Goal: Task Accomplishment & Management: Use online tool/utility

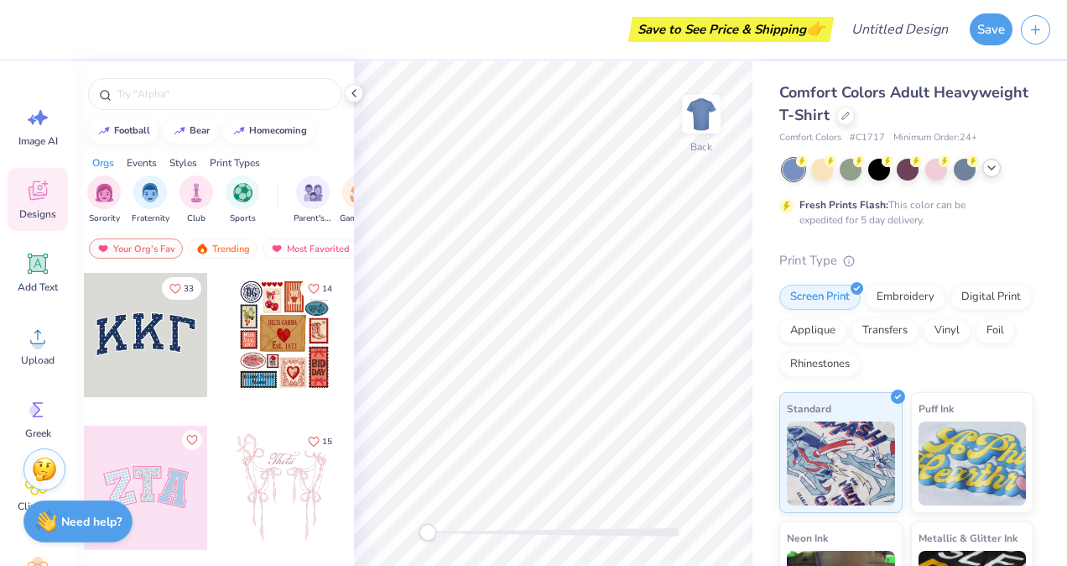
click at [984, 167] on div at bounding box center [992, 168] width 18 height 18
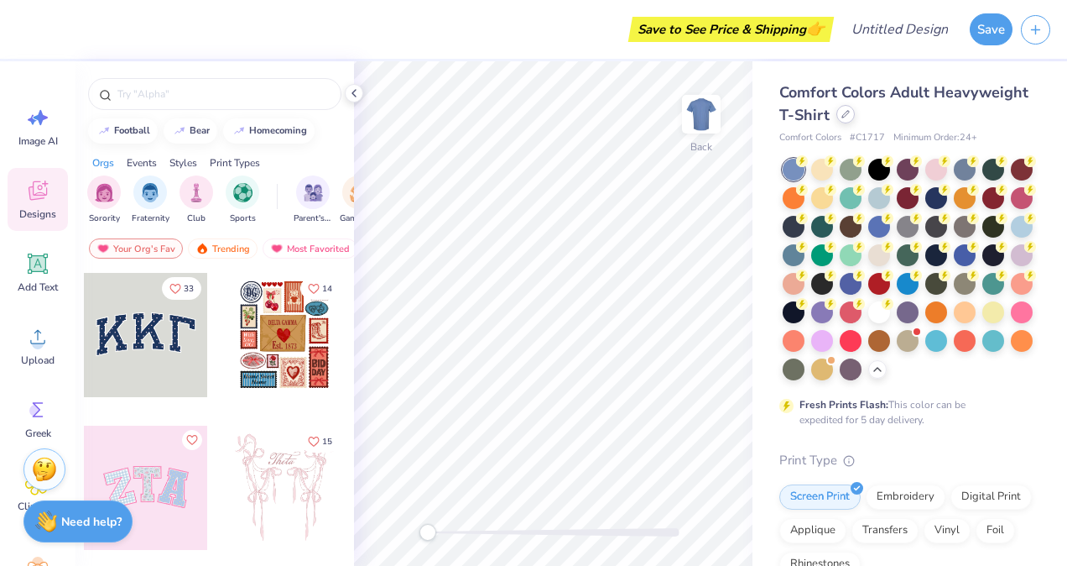
click at [850, 117] on icon at bounding box center [846, 114] width 8 height 8
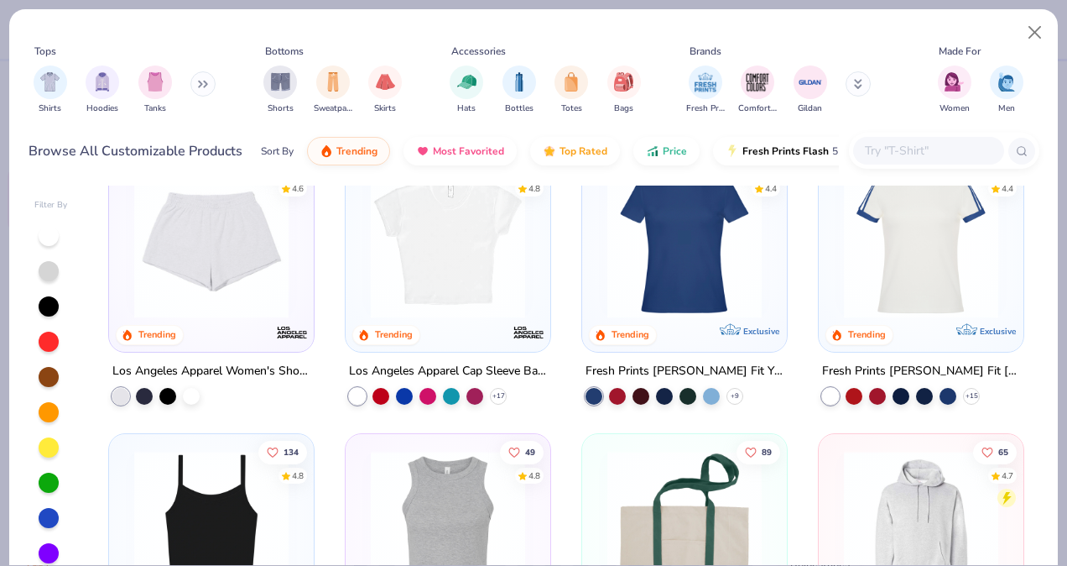
scroll to position [1775, 0]
click at [464, 298] on img at bounding box center [448, 239] width 171 height 154
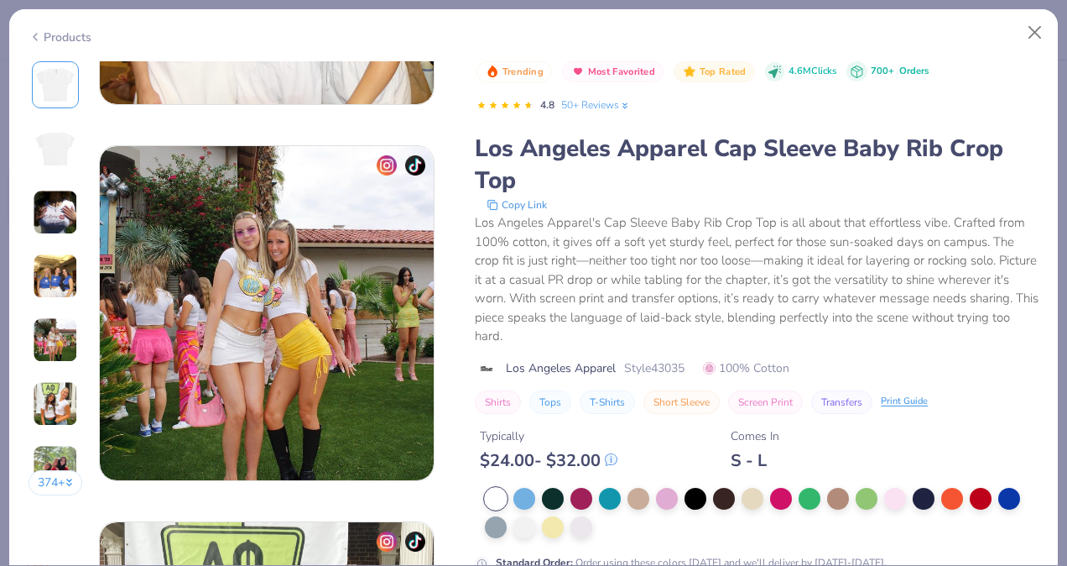
scroll to position [1421, 0]
click at [490, 498] on div at bounding box center [496, 499] width 22 height 22
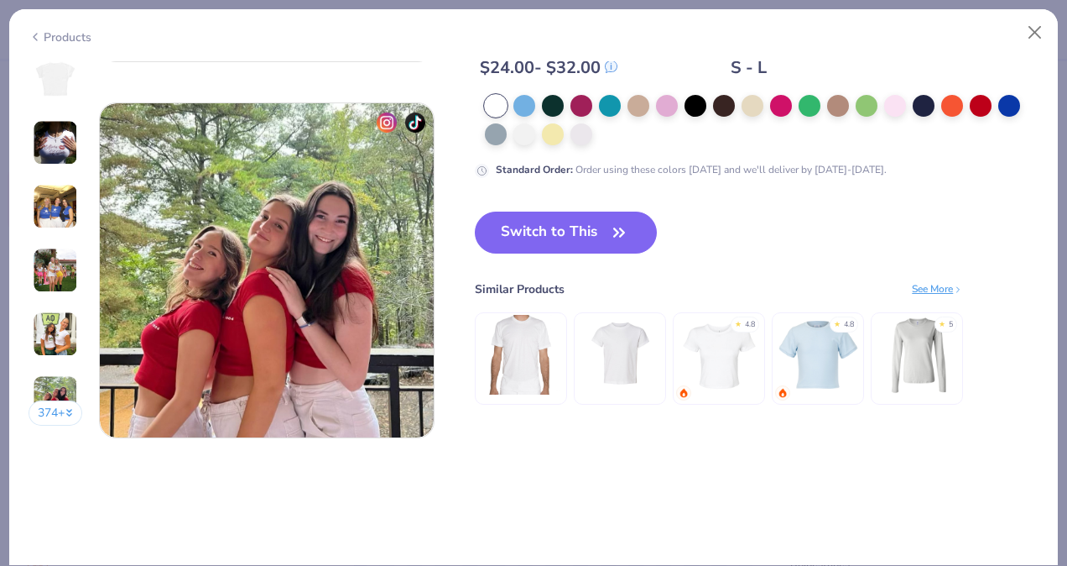
scroll to position [2219, 0]
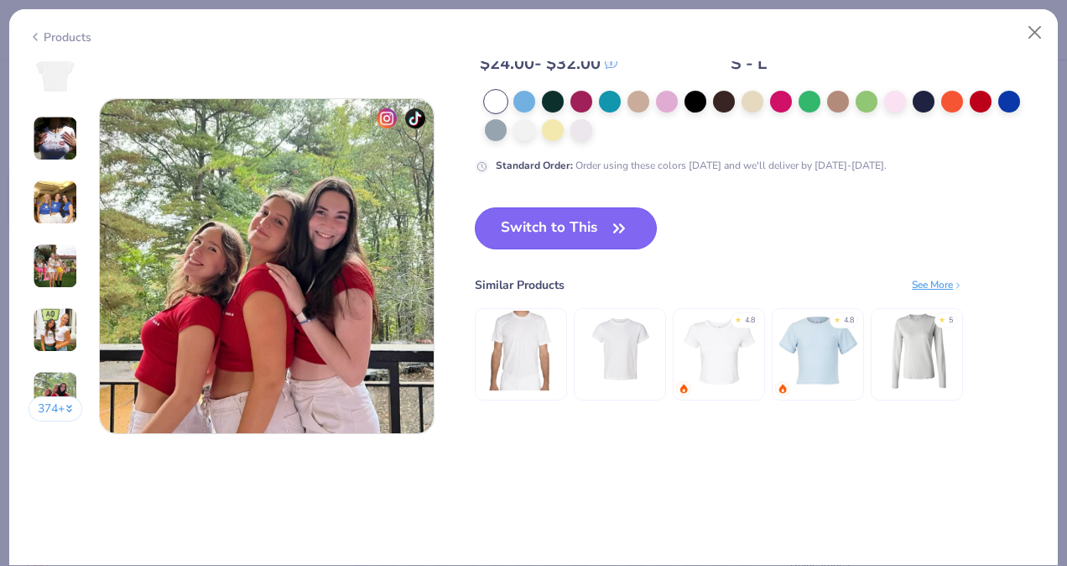
click at [609, 239] on button "Switch to This" at bounding box center [566, 228] width 182 height 42
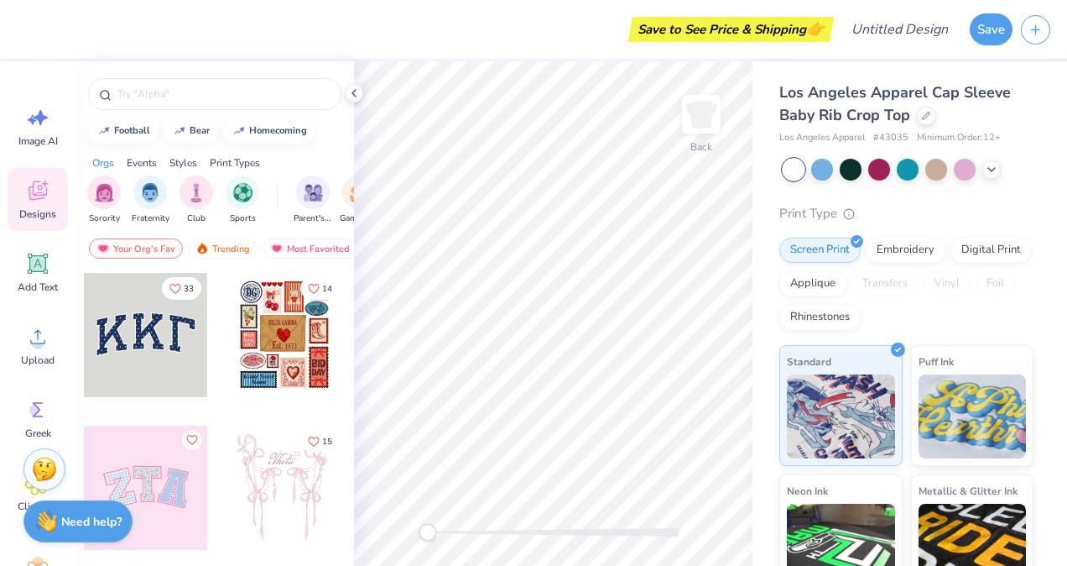
click at [46, 180] on icon at bounding box center [37, 190] width 25 height 25
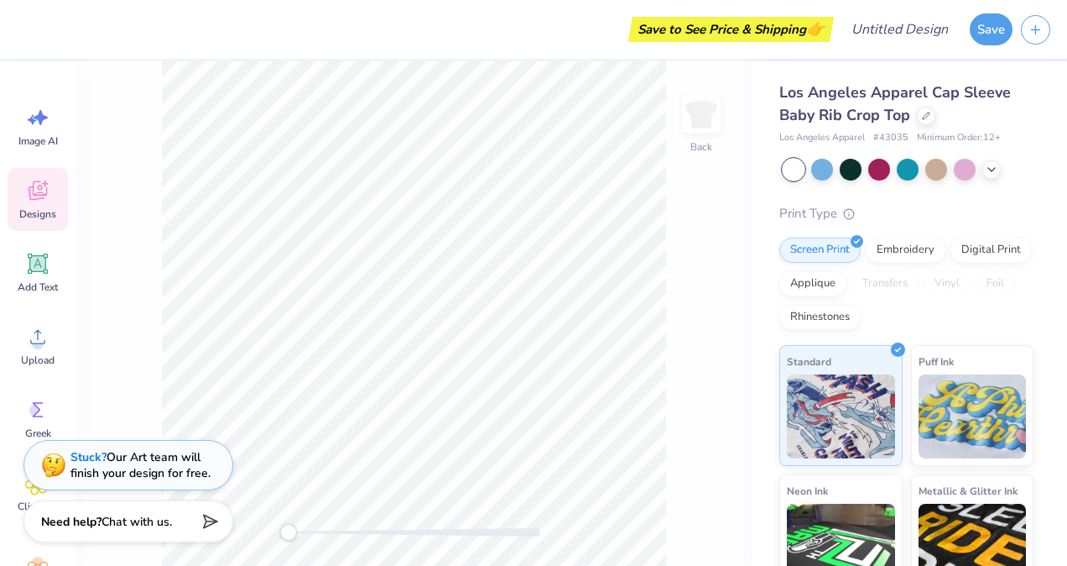
click at [27, 217] on span "Designs" at bounding box center [37, 213] width 37 height 13
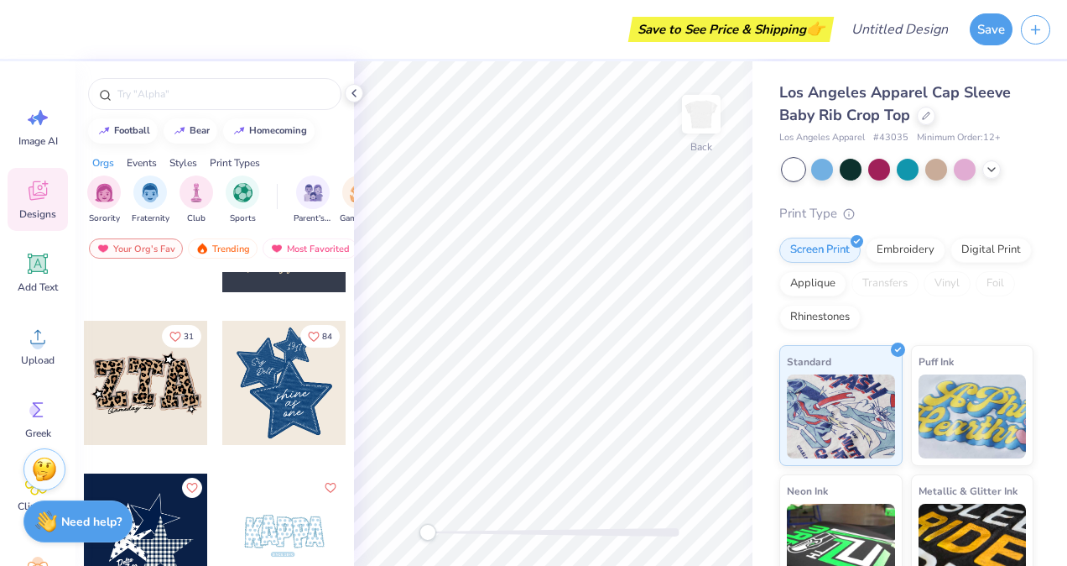
scroll to position [1356, 0]
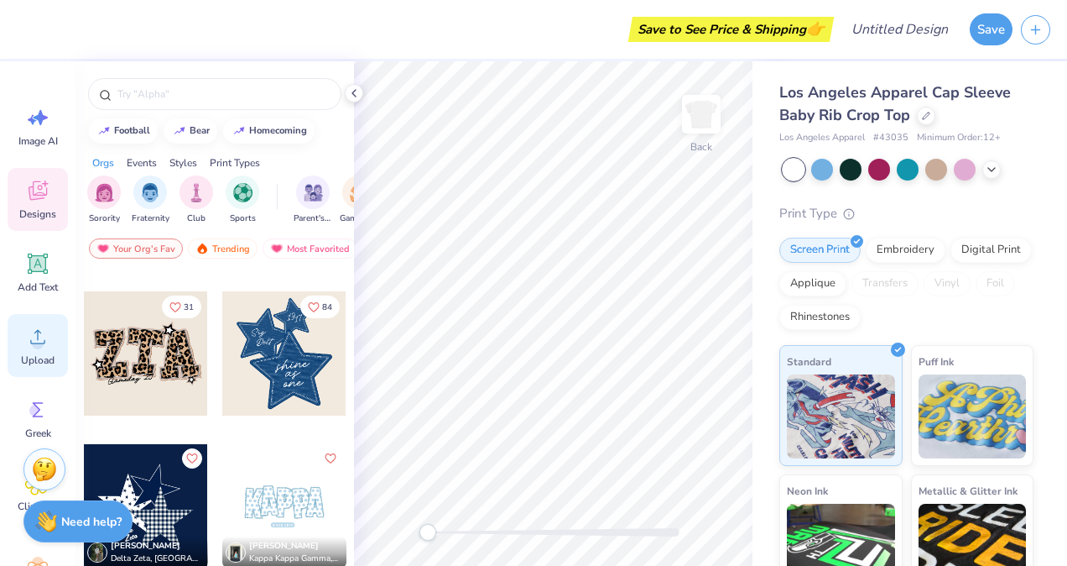
click at [46, 345] on icon at bounding box center [37, 336] width 25 height 25
click at [16, 342] on div "Upload" at bounding box center [38, 345] width 60 height 63
click at [32, 345] on icon at bounding box center [37, 336] width 25 height 25
click at [26, 327] on icon at bounding box center [37, 336] width 25 height 25
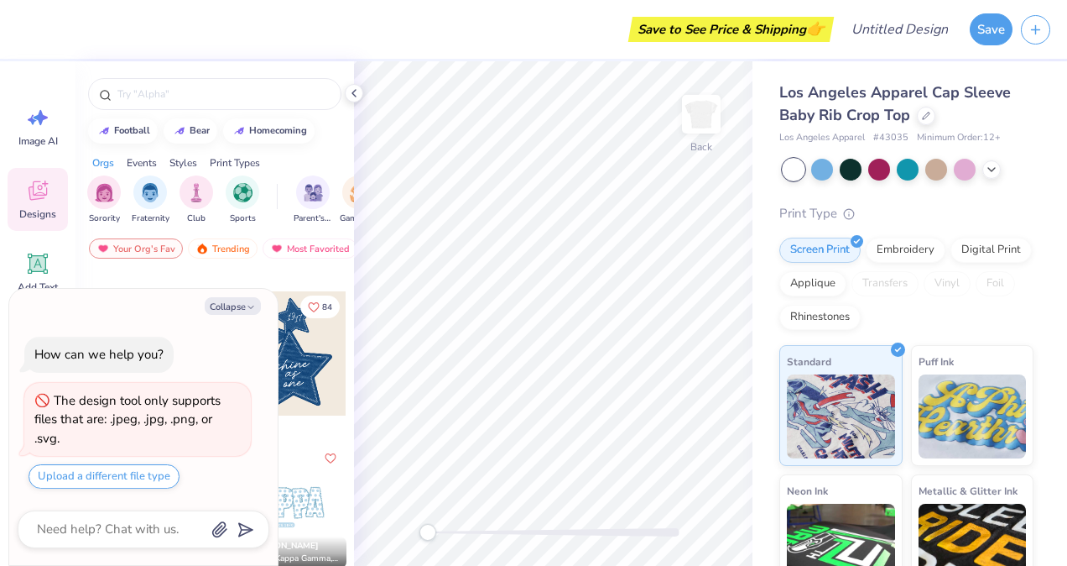
click at [301, 331] on div at bounding box center [284, 353] width 124 height 124
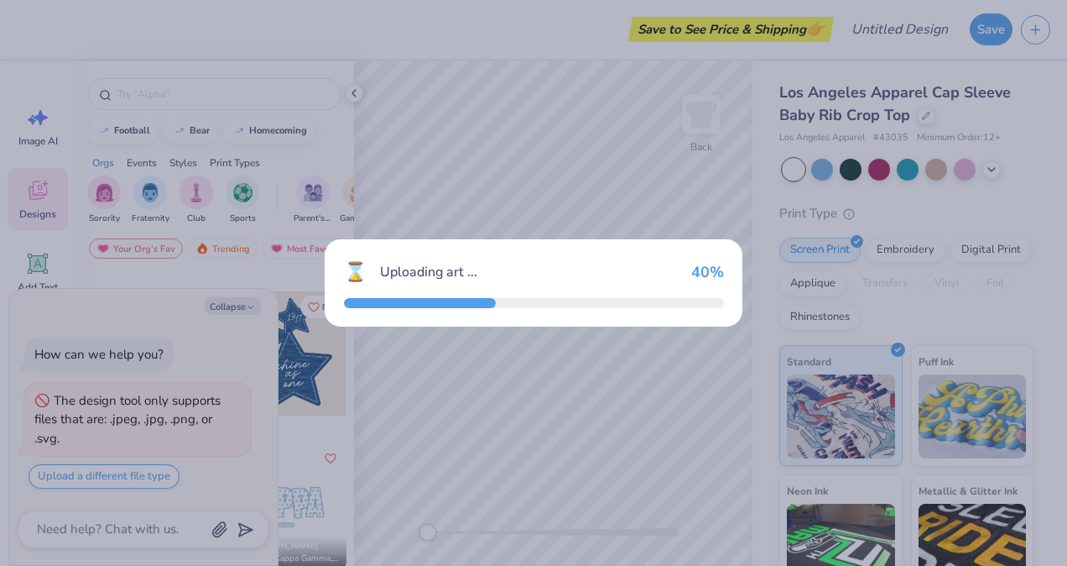
click at [237, 313] on div "⌛ Uploading art ... 40 %" at bounding box center [533, 283] width 1067 height 566
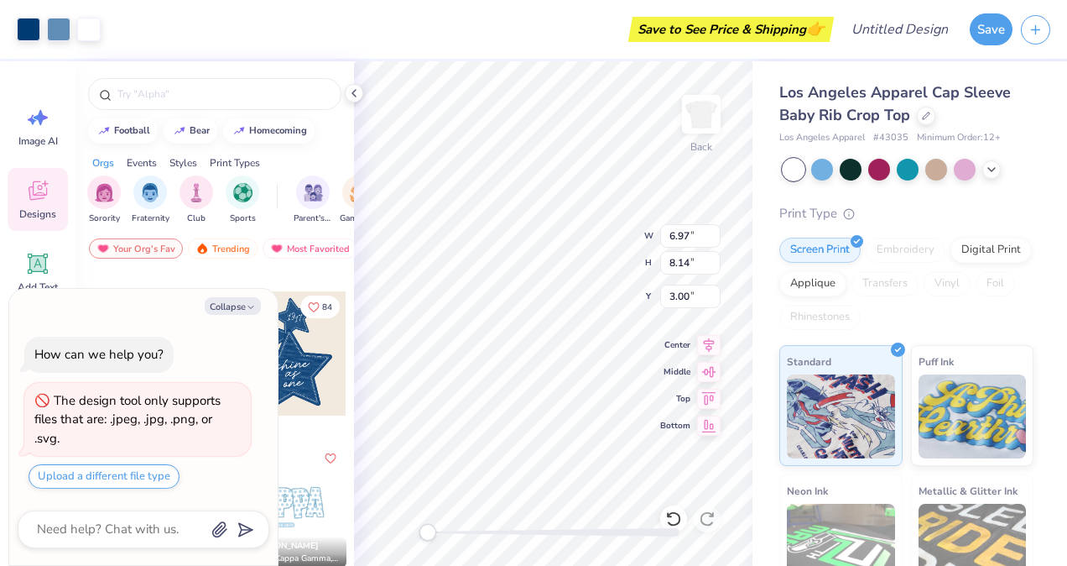
click at [237, 313] on button "Collapse" at bounding box center [233, 306] width 56 height 18
type textarea "x"
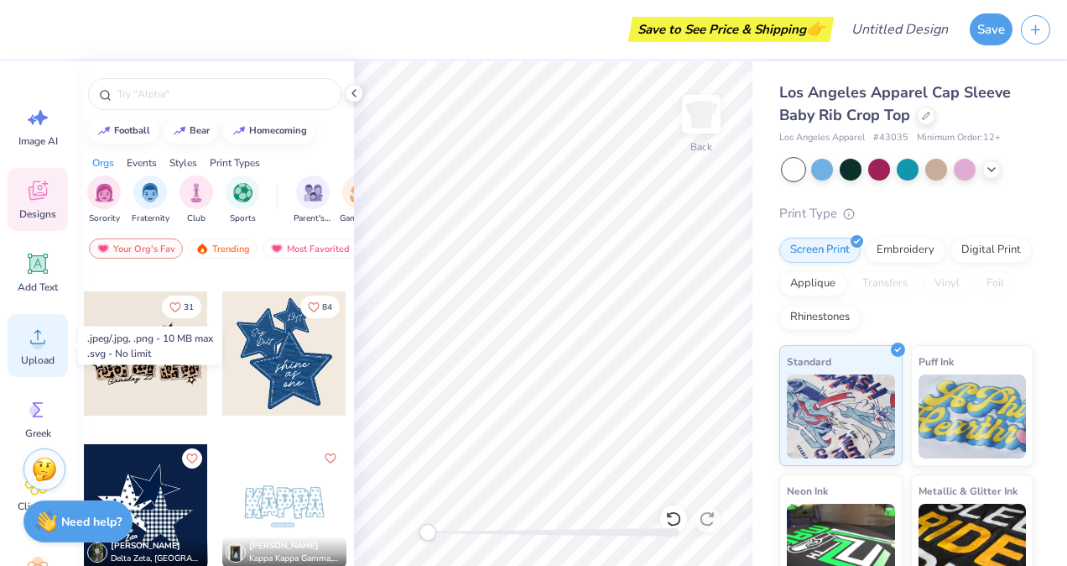
click at [27, 363] on span "Upload" at bounding box center [38, 359] width 34 height 13
click at [33, 357] on span "Upload" at bounding box center [38, 359] width 34 height 13
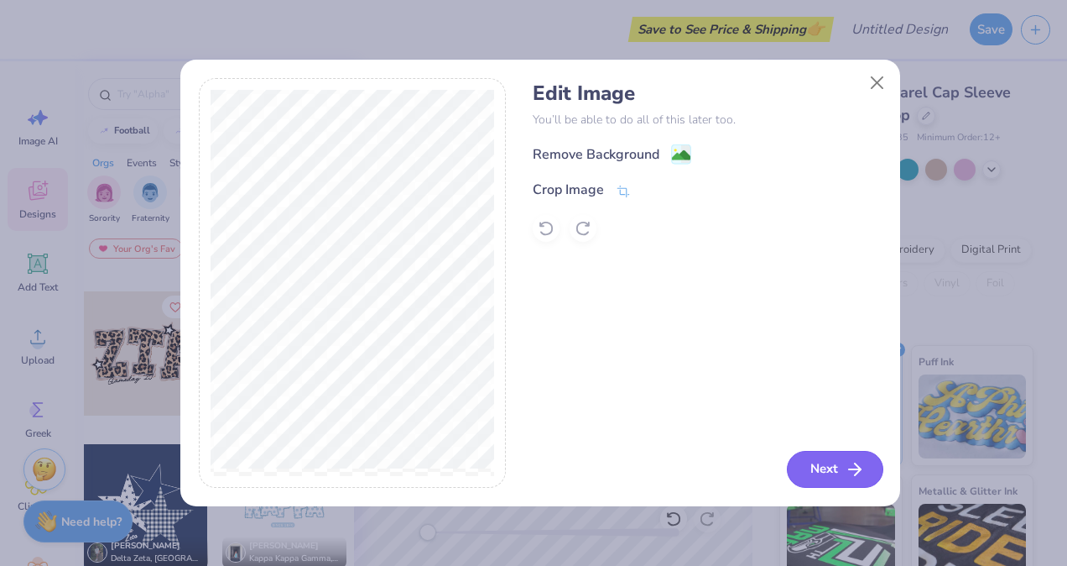
click at [825, 468] on button "Next" at bounding box center [835, 469] width 97 height 37
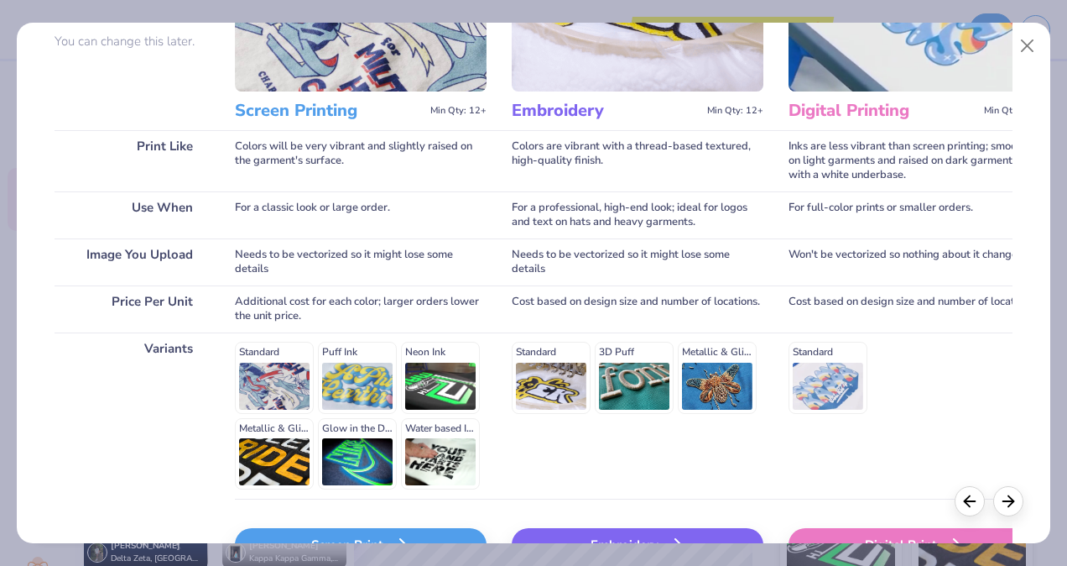
scroll to position [271, 0]
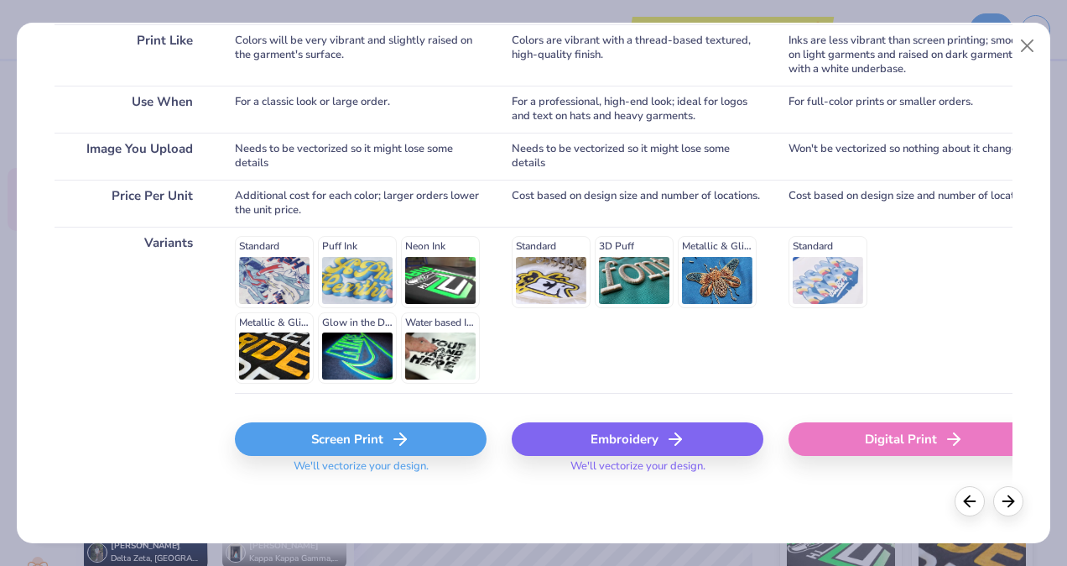
click at [303, 439] on div "Screen Print" at bounding box center [361, 439] width 252 height 34
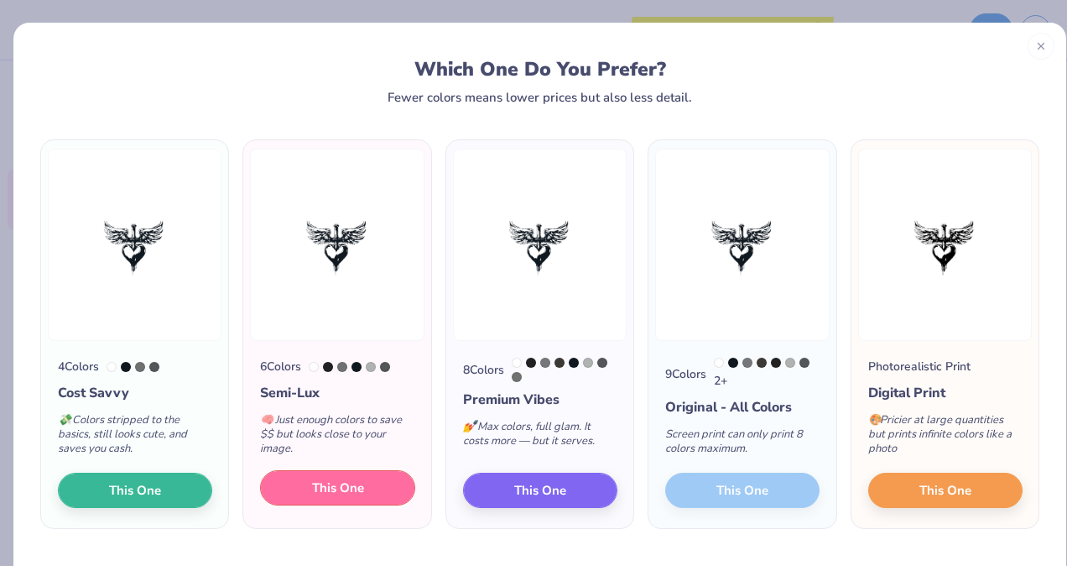
click at [372, 500] on button "This One" at bounding box center [337, 487] width 154 height 35
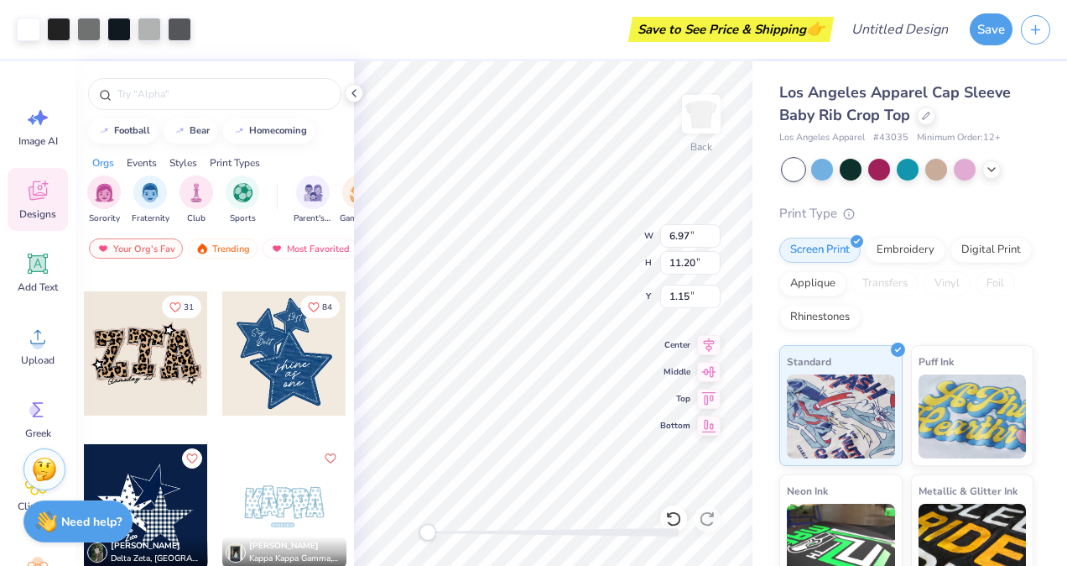
click at [755, 544] on div "Art colors Save to See Price & Shipping 👉 Design Title Save Image AI Designs Ad…" at bounding box center [533, 283] width 1067 height 566
type input "0.73"
click at [759, 523] on div "Art colors Save to See Price & Shipping 👉 Design Title Save Image AI Designs Ad…" at bounding box center [533, 283] width 1067 height 566
type input "6.97"
type input "11.20"
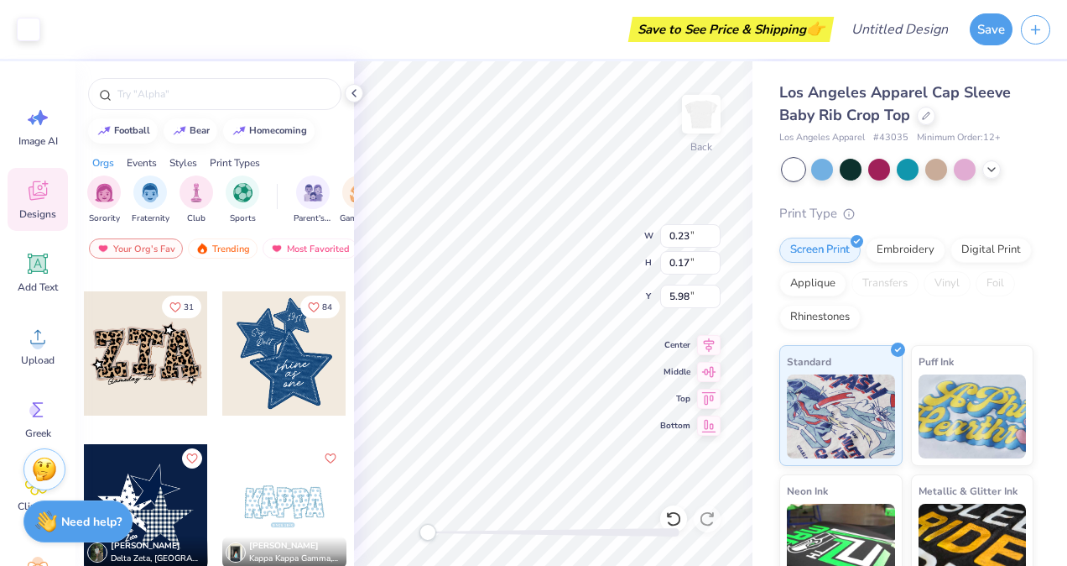
type input "0.73"
click at [712, 231] on input "6.98" at bounding box center [690, 235] width 60 height 23
click at [712, 231] on input "6.99" at bounding box center [690, 235] width 60 height 23
click at [712, 231] on input "7" at bounding box center [690, 235] width 60 height 23
click at [712, 231] on input "7.01" at bounding box center [690, 235] width 60 height 23
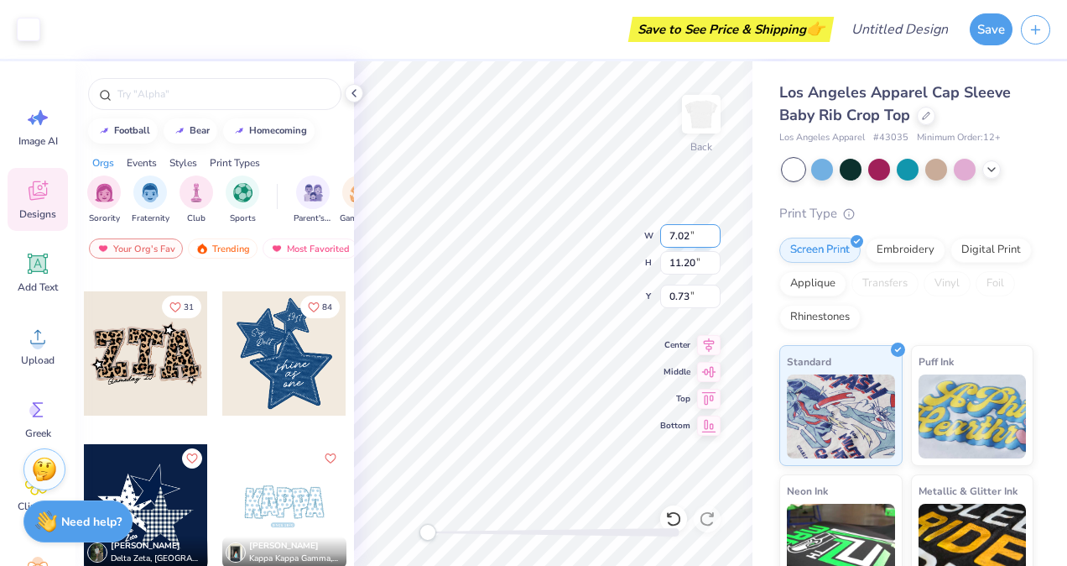
type input "7.02"
click at [712, 231] on input "7.02" at bounding box center [690, 235] width 60 height 23
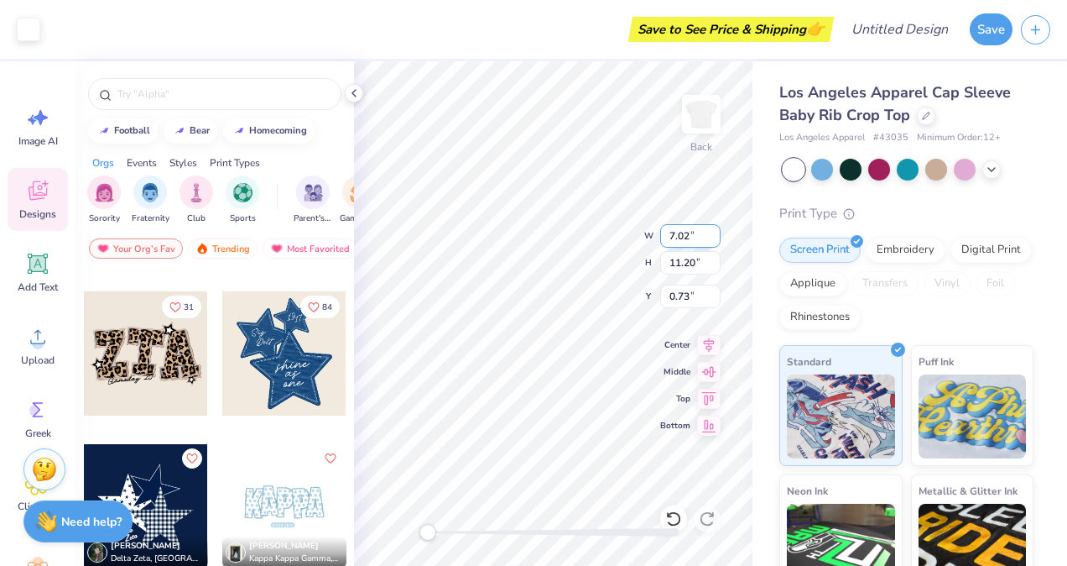
click at [712, 231] on input "7.02" at bounding box center [690, 235] width 60 height 23
click at [705, 266] on input "11.20" at bounding box center [690, 262] width 60 height 23
click at [712, 255] on input "11.21" at bounding box center [690, 262] width 60 height 23
click at [712, 255] on input "11.22" at bounding box center [690, 262] width 60 height 23
click at [712, 255] on input "11.23" at bounding box center [690, 262] width 60 height 23
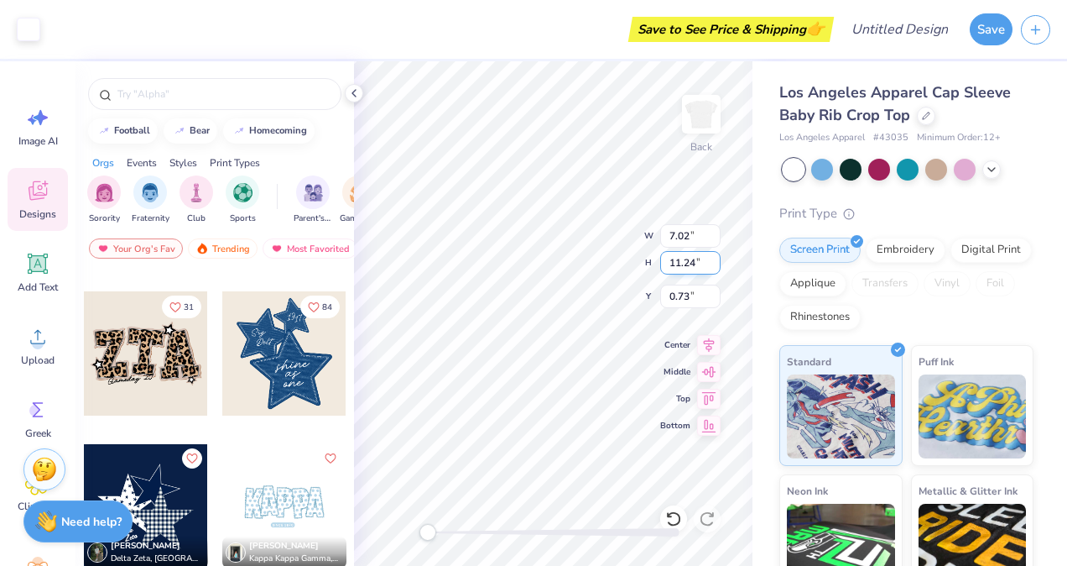
click at [712, 255] on input "11.24" at bounding box center [690, 262] width 60 height 23
click at [712, 255] on input "11.25" at bounding box center [690, 262] width 60 height 23
click at [712, 255] on input "11.26" at bounding box center [690, 262] width 60 height 23
click at [712, 255] on input "11.27" at bounding box center [690, 262] width 60 height 23
type input "11.28"
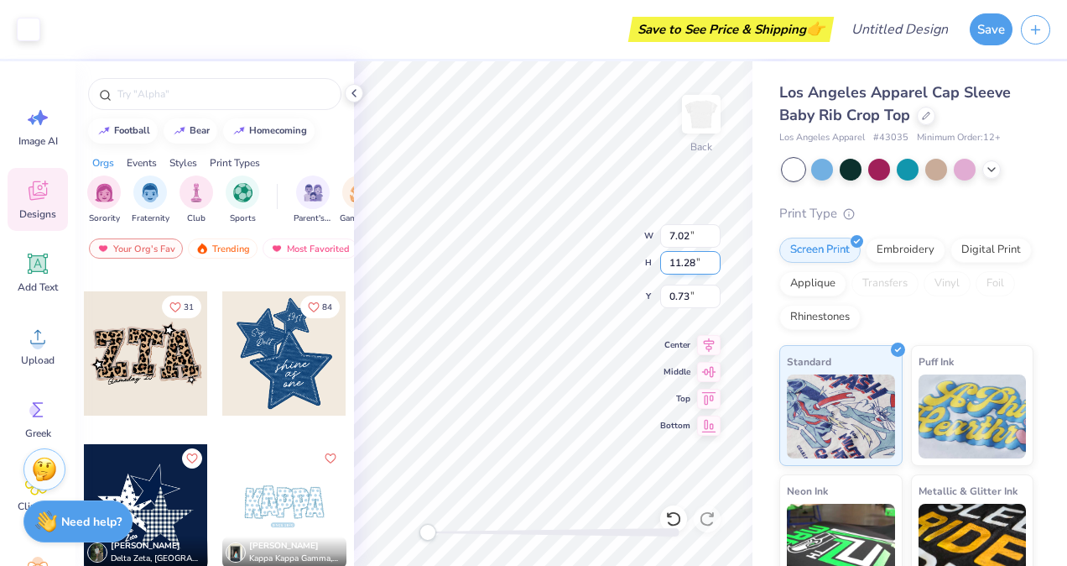
click at [712, 255] on input "11.28" at bounding box center [690, 262] width 60 height 23
click at [701, 300] on input "0.73" at bounding box center [690, 295] width 60 height 23
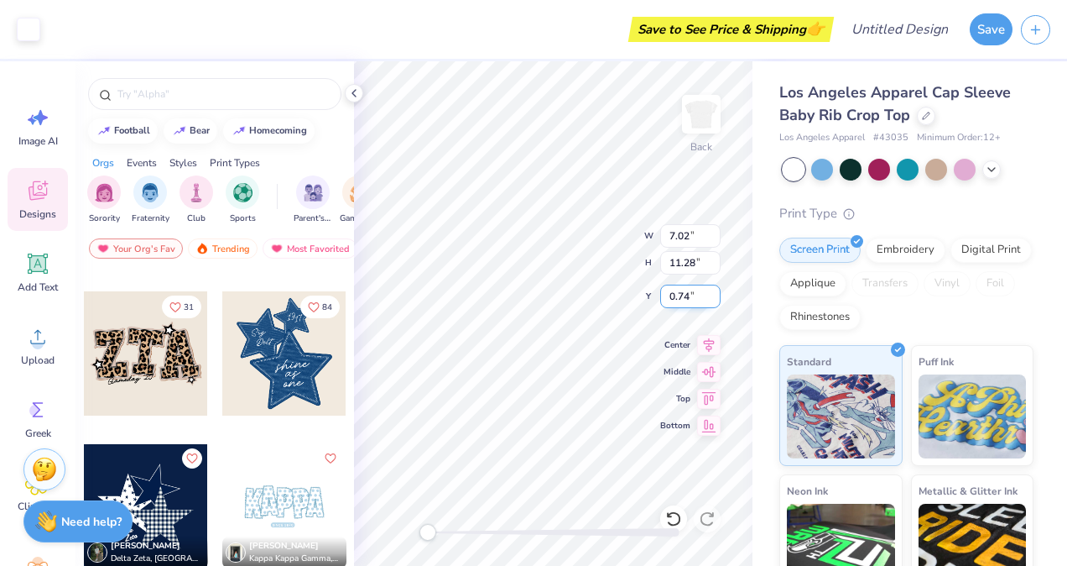
click at [714, 291] on input "0.74" at bounding box center [690, 295] width 60 height 23
click at [714, 291] on input "0.75" at bounding box center [690, 295] width 60 height 23
click at [714, 291] on input "0.76" at bounding box center [690, 295] width 60 height 23
click at [714, 291] on input "0.77" at bounding box center [690, 295] width 60 height 23
click at [714, 291] on input "0.78" at bounding box center [690, 295] width 60 height 23
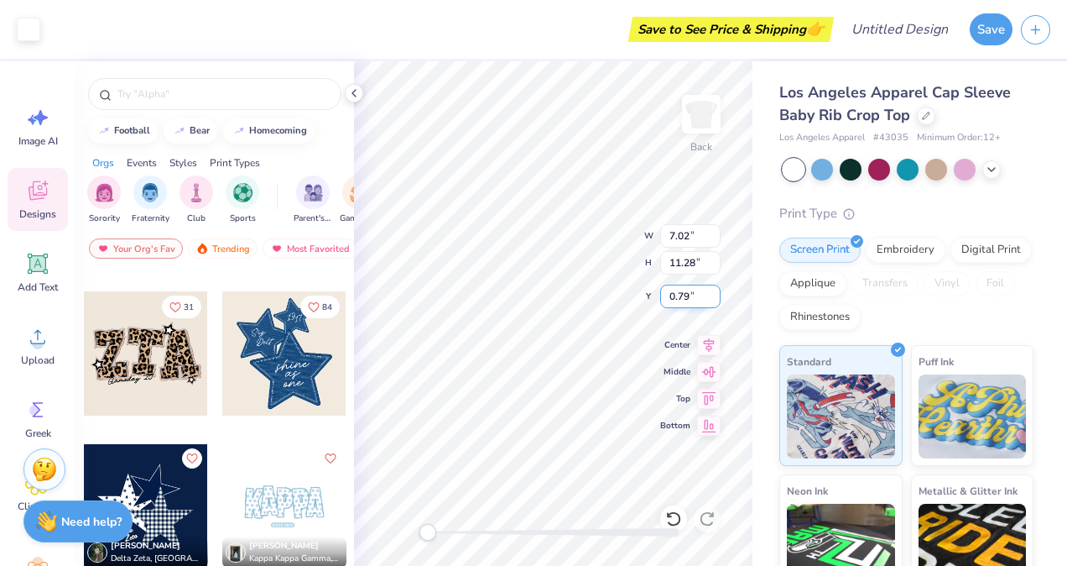
click at [714, 291] on input "0.79" at bounding box center [690, 295] width 60 height 23
click at [714, 291] on input "0.8" at bounding box center [690, 295] width 60 height 23
click at [714, 291] on input "0.81" at bounding box center [690, 295] width 60 height 23
click at [714, 290] on input "0.82" at bounding box center [690, 295] width 60 height 23
click at [714, 290] on input "0.83" at bounding box center [690, 295] width 60 height 23
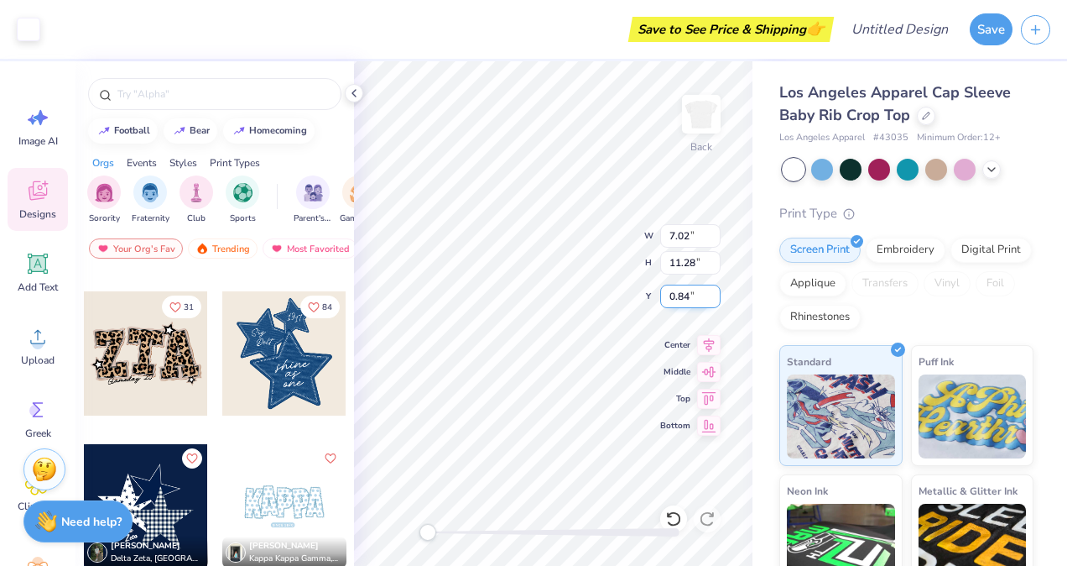
click at [714, 290] on input "0.84" at bounding box center [690, 295] width 60 height 23
click at [714, 290] on input "0.85" at bounding box center [690, 295] width 60 height 23
click at [714, 290] on input "0.86" at bounding box center [690, 295] width 60 height 23
click at [714, 290] on input "0.87" at bounding box center [690, 295] width 60 height 23
type input "0.88"
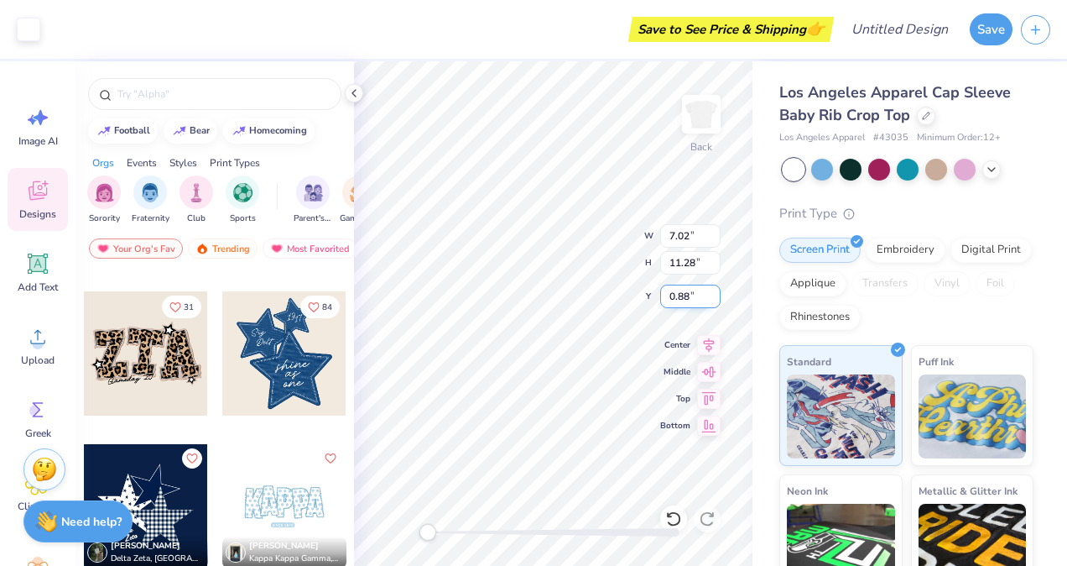
click at [714, 290] on input "0.88" at bounding box center [690, 295] width 60 height 23
click at [694, 265] on input "11.28" at bounding box center [690, 262] width 60 height 23
click at [697, 241] on input "7.02" at bounding box center [690, 235] width 60 height 23
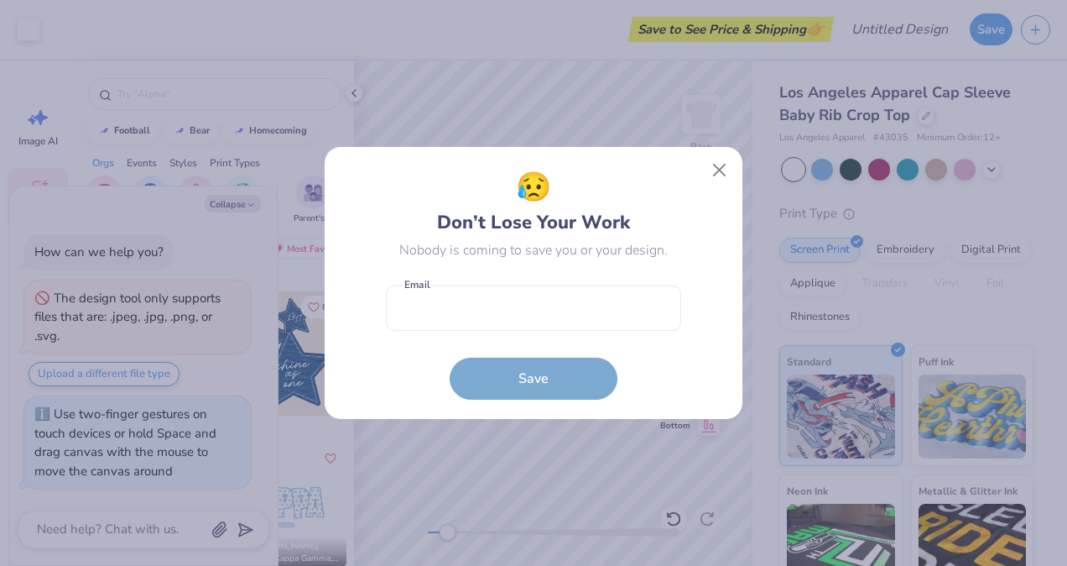
click at [578, 391] on body "Art colors Save to See Price & Shipping 👉 Design Title Save Image AI Designs Ad…" at bounding box center [533, 283] width 1067 height 566
click at [715, 166] on button "Close" at bounding box center [720, 170] width 32 height 32
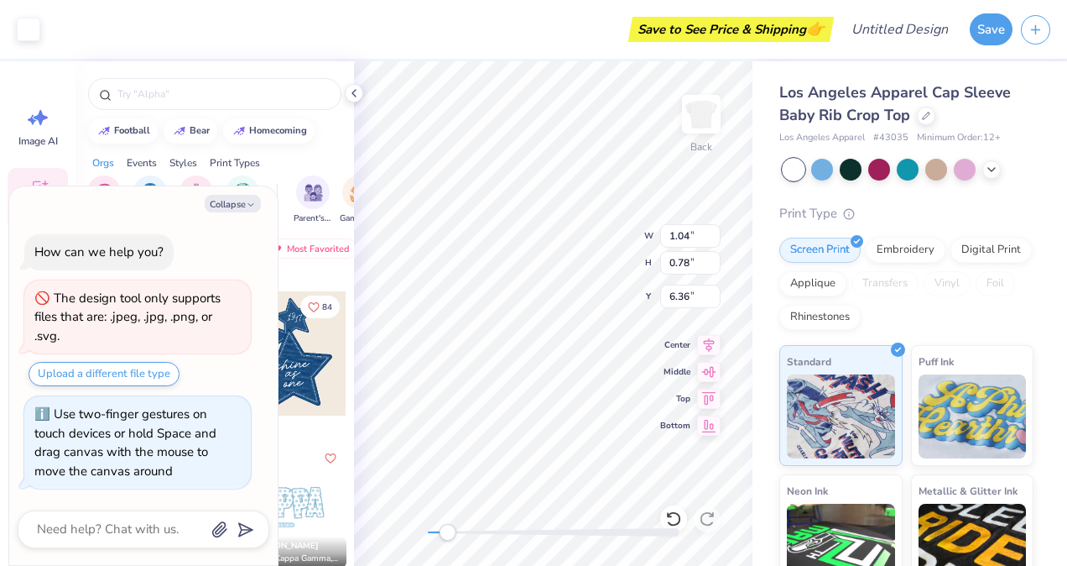
type textarea "x"
type input "3.47"
type input "3.08"
type input "4.93"
type textarea "x"
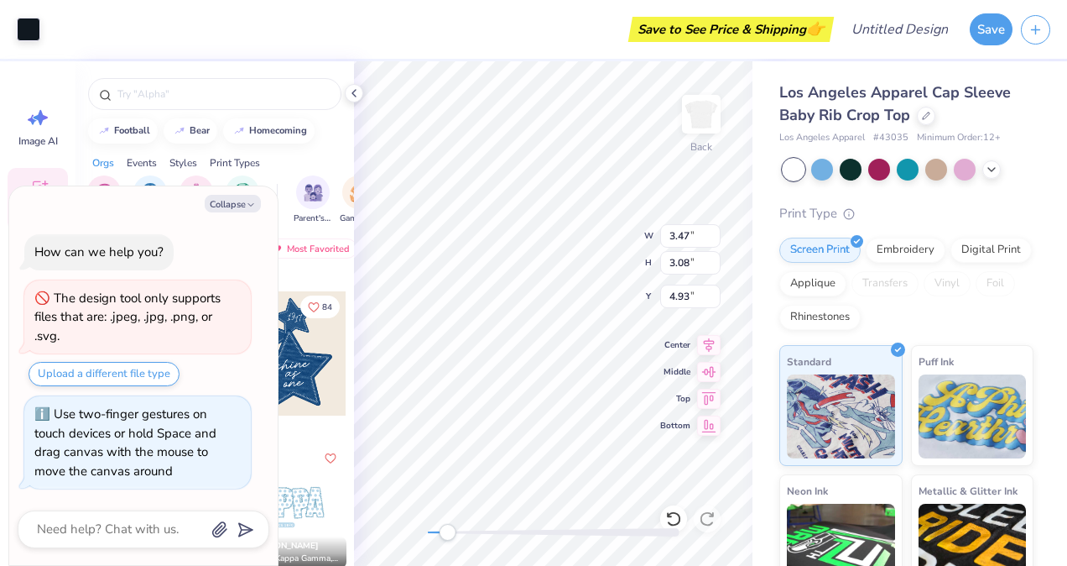
type input "7.02"
type input "11.27"
type input "0.84"
click at [686, 297] on div "Back W 7.02 7.02 " H 11.27 11.27 " Y 0.84 0.84 " Center Middle Top Bottom" at bounding box center [553, 313] width 399 height 504
type textarea "x"
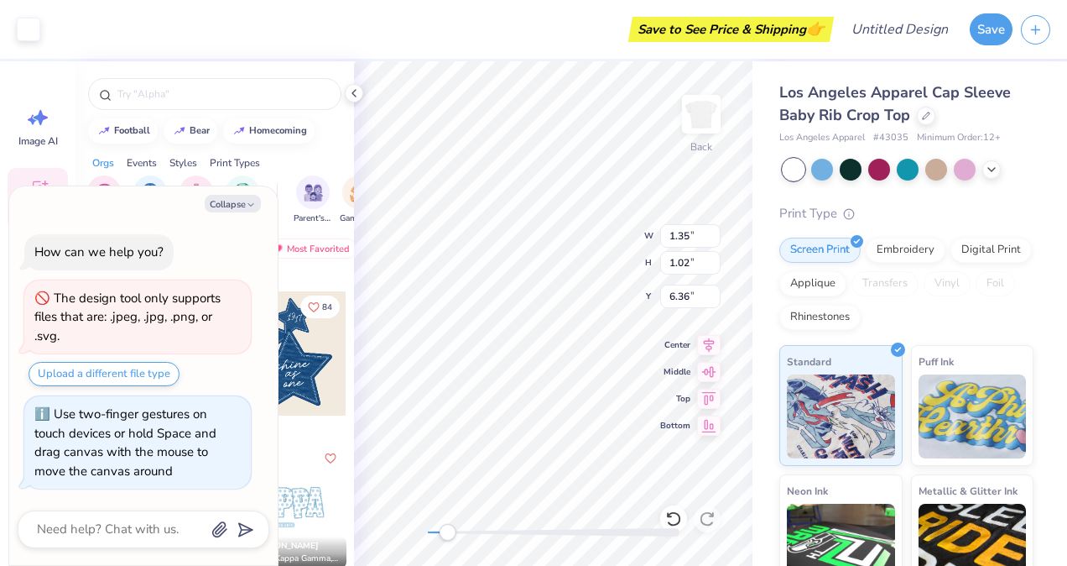
type input "1.35"
type input "1.02"
type input "6.36"
type textarea "x"
type input "3.47"
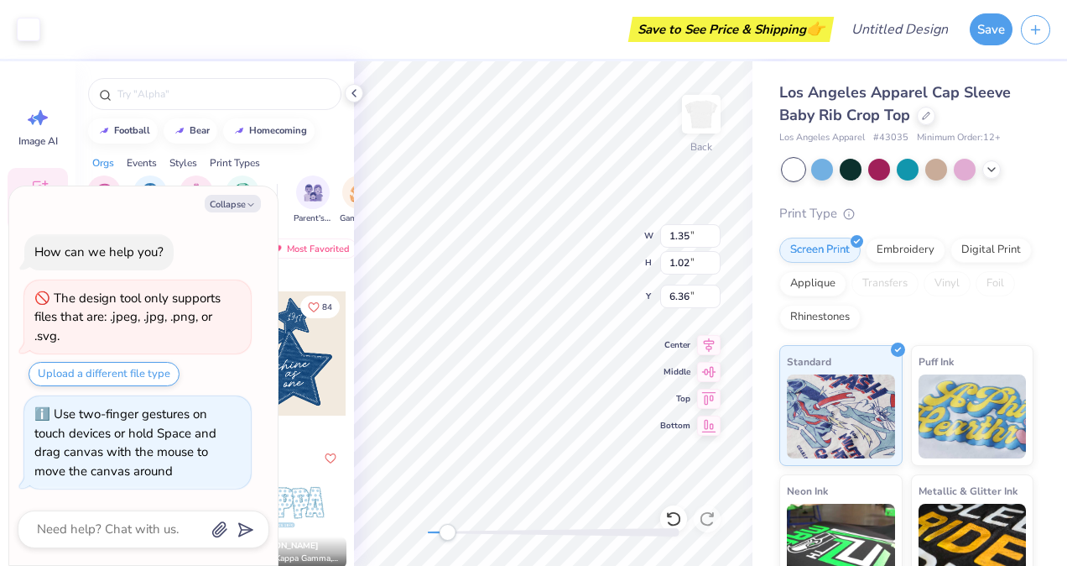
type input "3.08"
type input "4.93"
click at [707, 247] on div "Back W 3.47 3.47 " H 3.08 3.08 " Y 4.93 4.93 " Center Middle Top Bottom" at bounding box center [553, 313] width 399 height 504
type textarea "x"
type input "1.48"
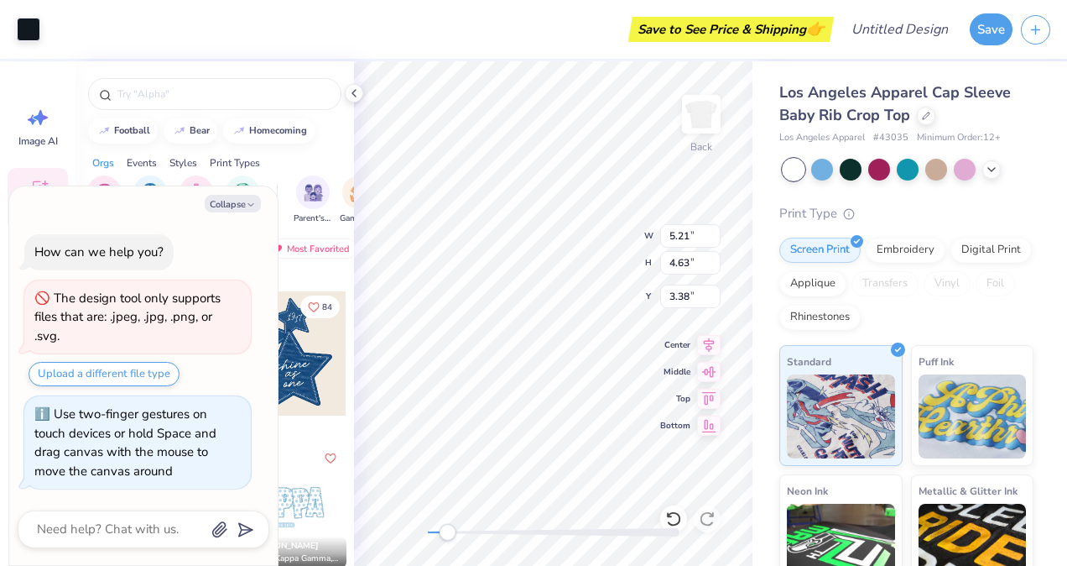
type input "1.11"
type input "6.36"
type textarea "x"
type input "7.02"
type input "11.27"
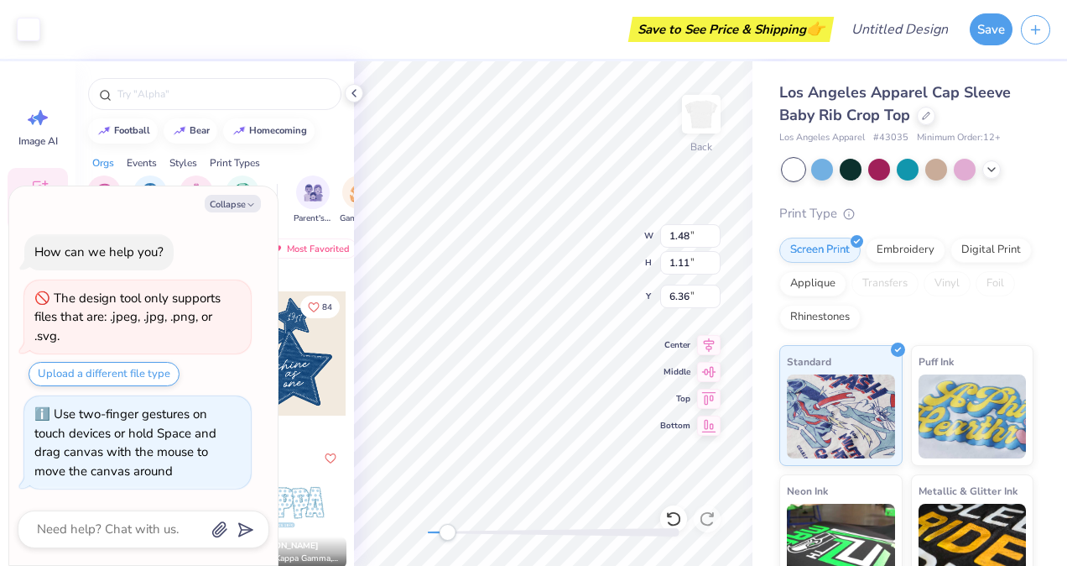
type input "0.84"
type textarea "x"
type input "0.16"
type input "0.02"
type input "5.85"
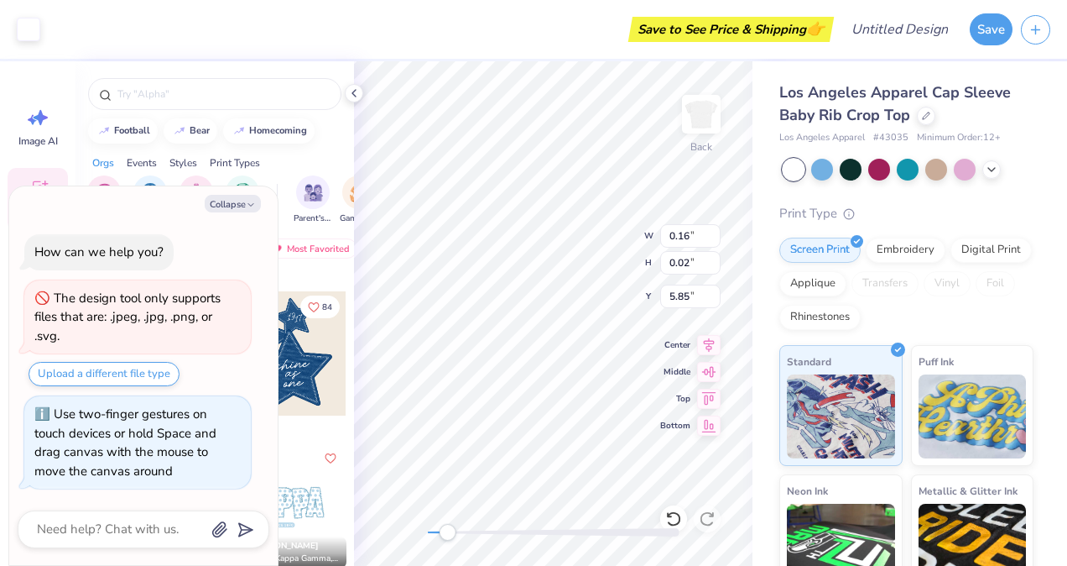
type textarea "x"
type input "7.02"
type input "11.27"
type input "0.84"
type textarea "x"
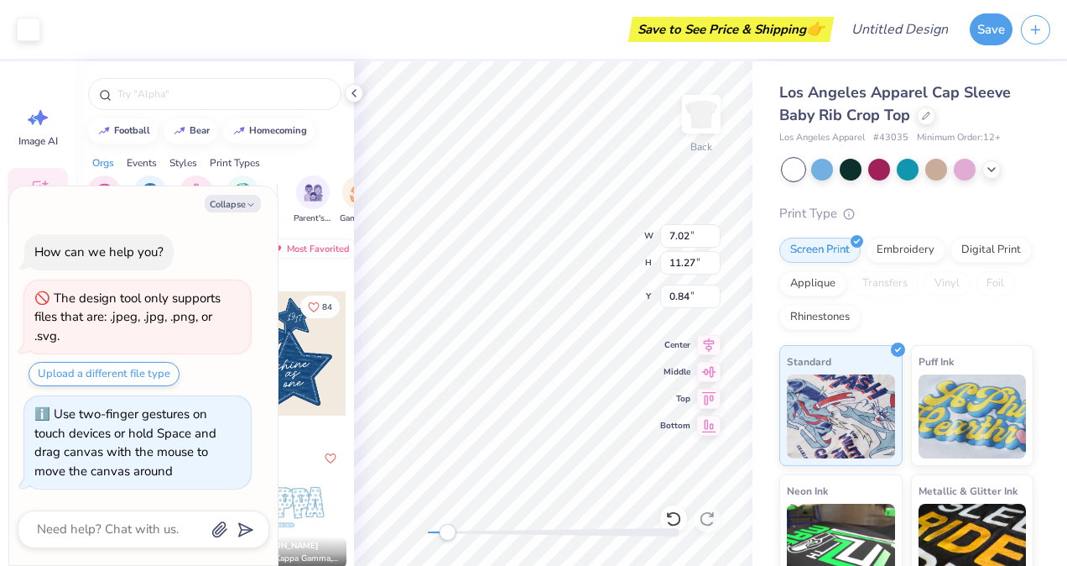
type input "5.21"
type input "4.63"
type input "3.00"
type textarea "x"
type input "7.02"
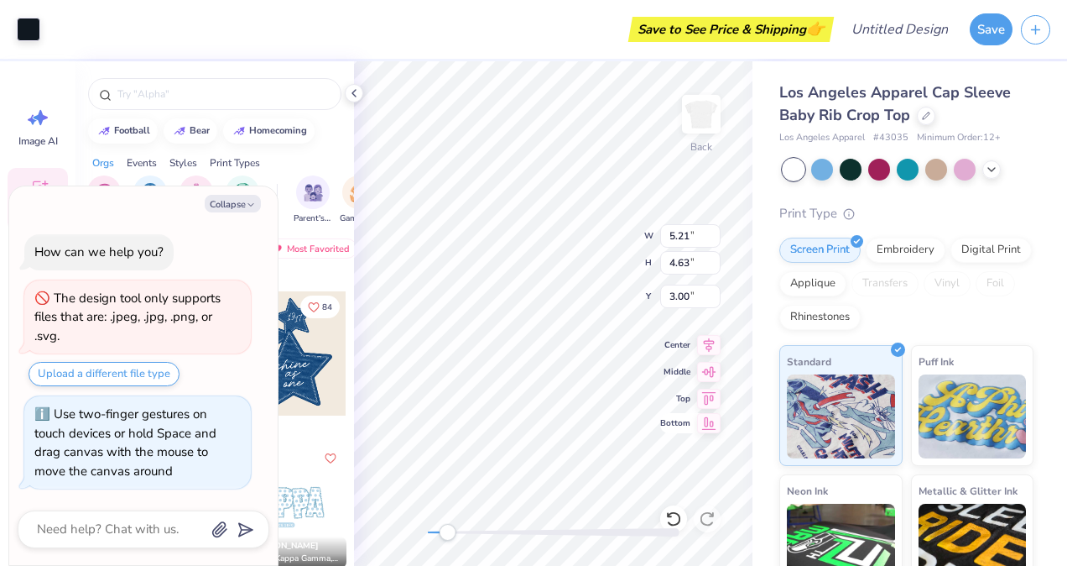
type input "11.27"
type input "0.84"
type textarea "x"
type input "1.48"
type input "1.11"
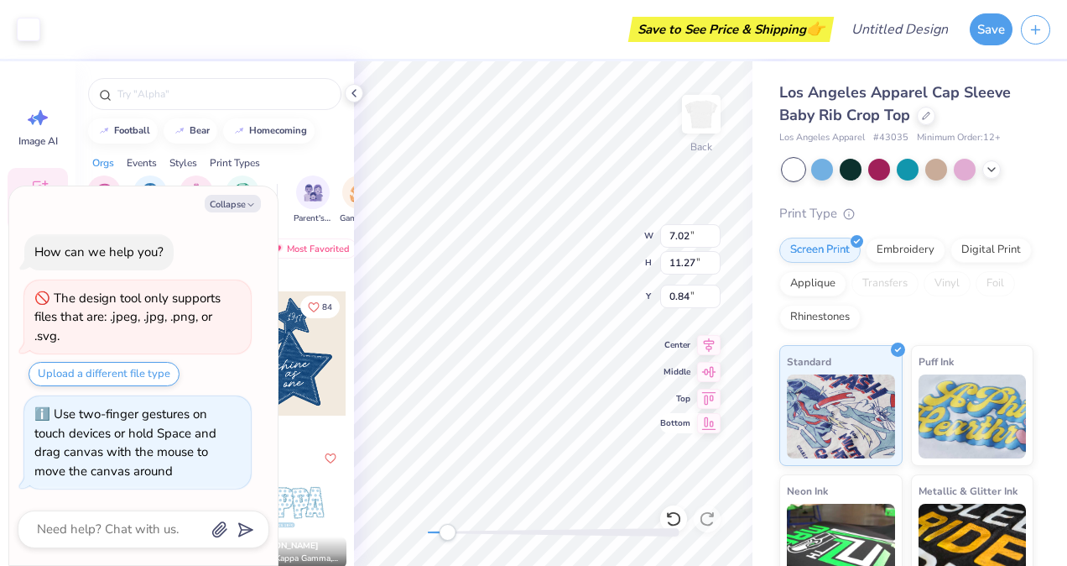
type input "5.34"
type textarea "x"
type input "7.02"
type input "11.27"
type input "0.84"
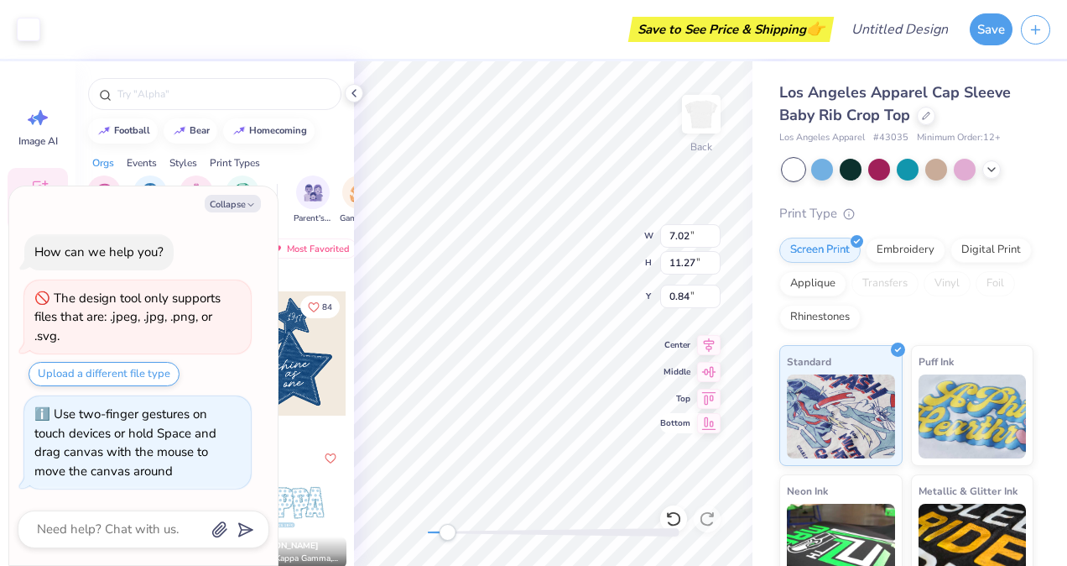
type textarea "x"
type input "5.21"
type input "4.63"
type input "3.00"
type textarea "x"
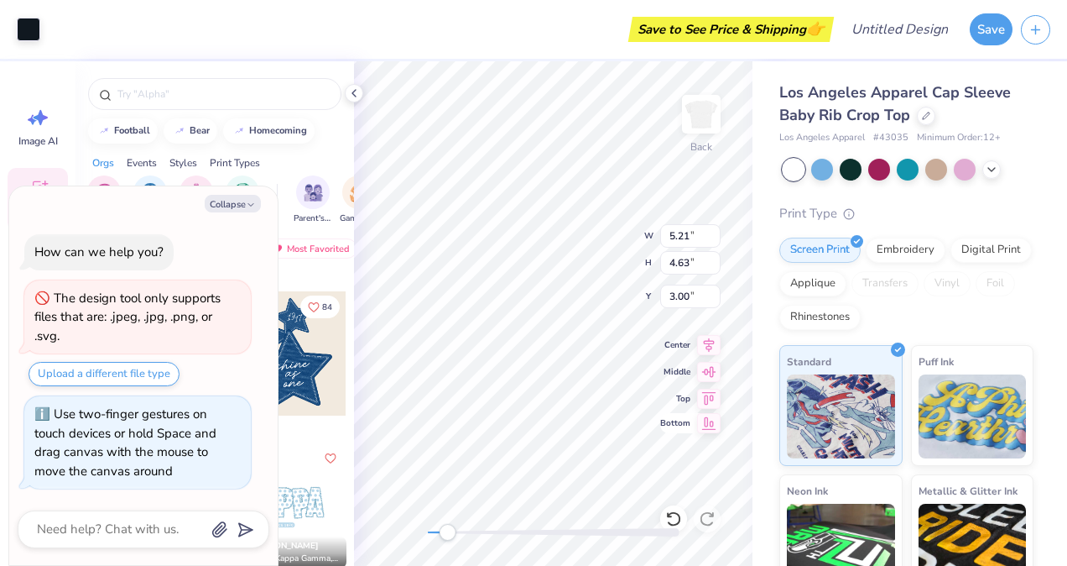
type input "7.02"
type input "11.27"
type input "0.84"
type textarea "x"
type input "5.21"
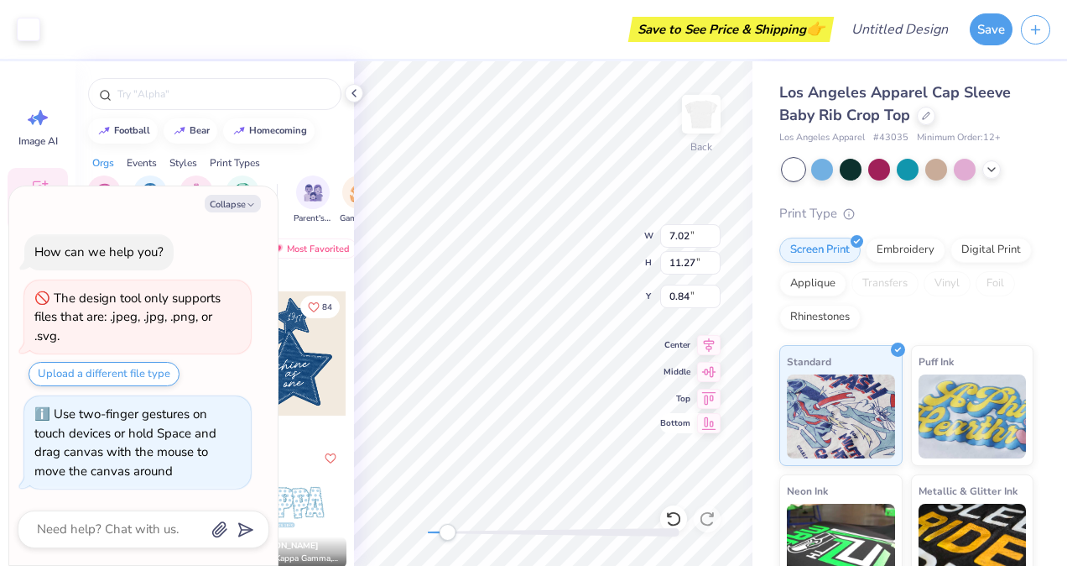
type input "4.63"
type input "3.00"
type textarea "x"
type input "7.02"
type input "11.27"
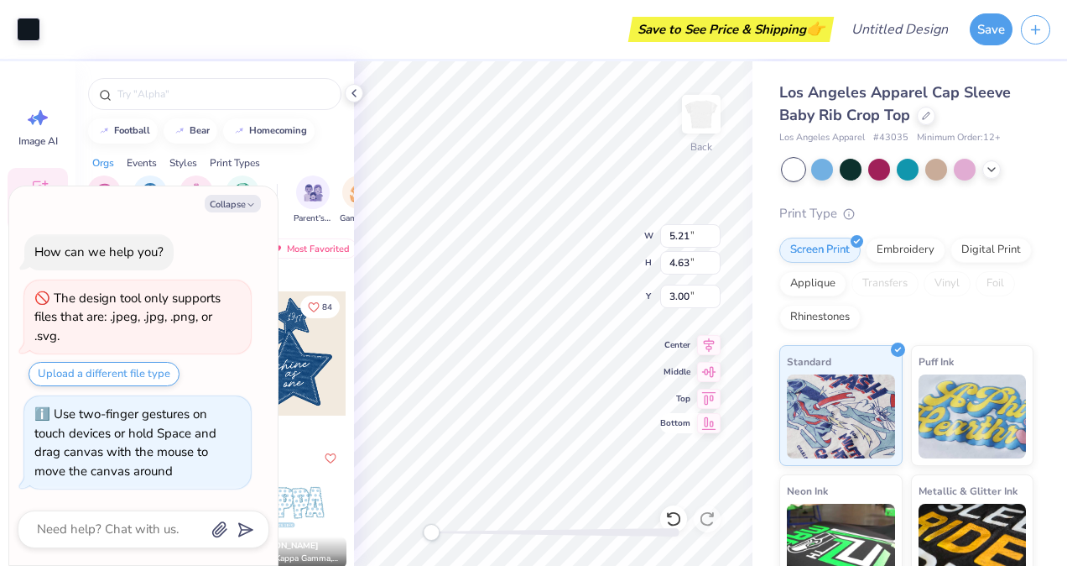
type input "0.84"
type textarea "x"
type input "1.48"
type input "1.11"
type input "5.34"
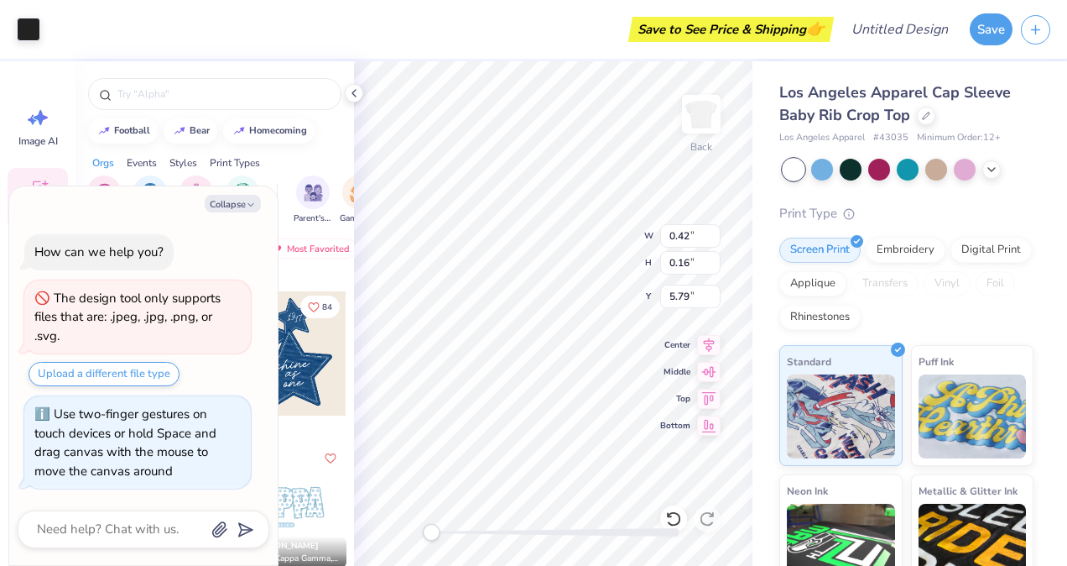
type textarea "x"
type input "0.22"
type input "5.36"
type textarea "x"
type input "1.85"
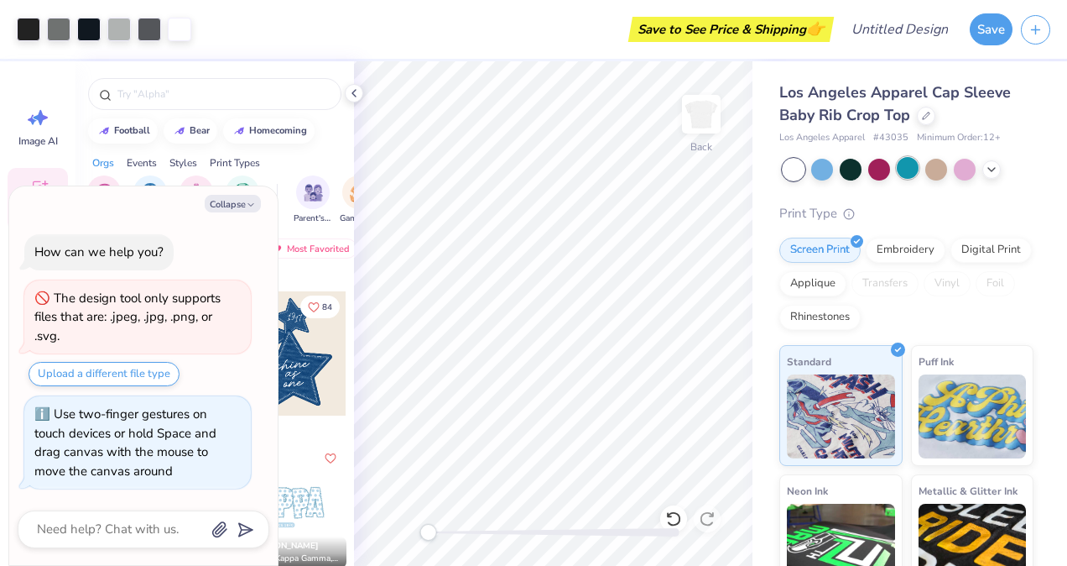
click at [906, 170] on div at bounding box center [908, 168] width 22 height 22
click at [989, 169] on icon at bounding box center [991, 167] width 13 height 13
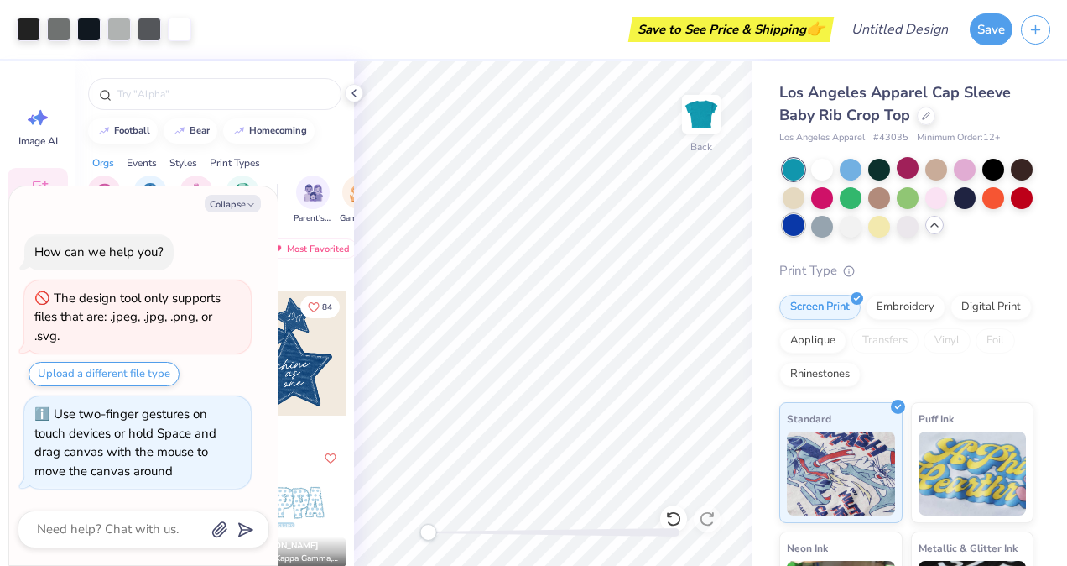
click at [805, 232] on div at bounding box center [794, 225] width 22 height 22
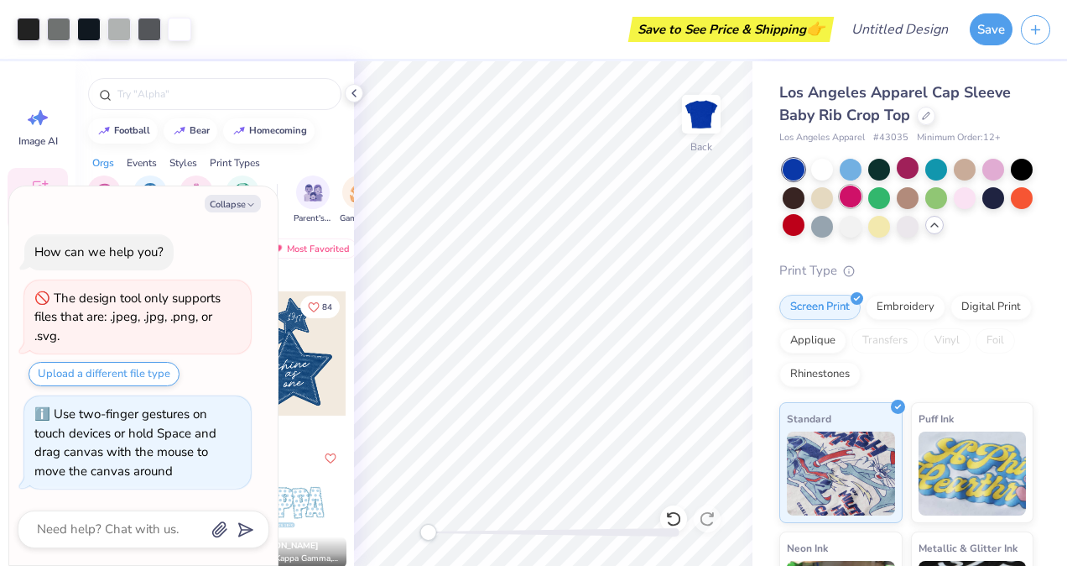
click at [862, 198] on div at bounding box center [851, 196] width 22 height 22
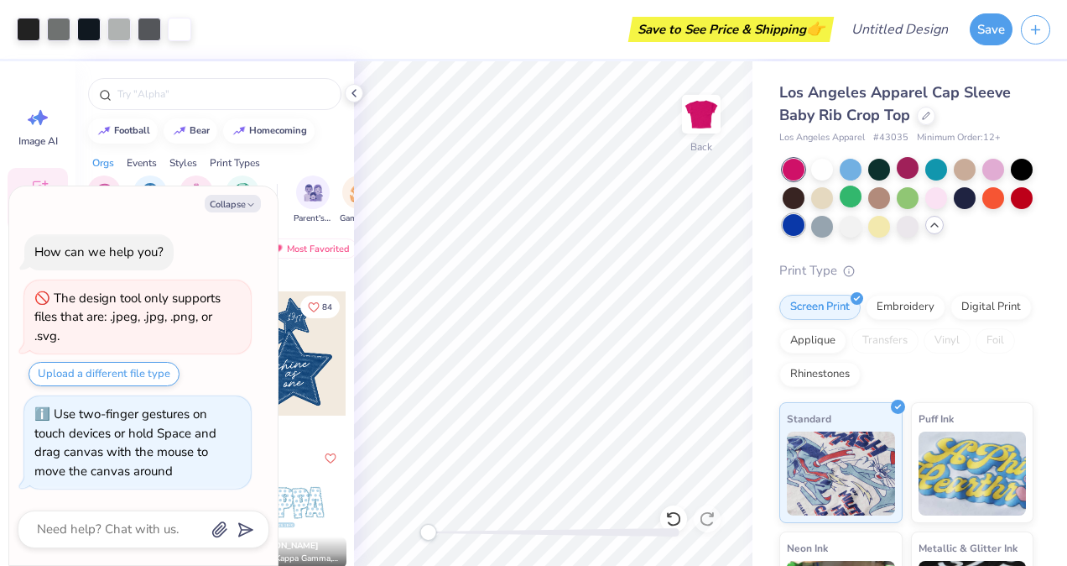
click at [805, 226] on div at bounding box center [794, 225] width 22 height 22
click at [1011, 207] on div at bounding box center [1022, 196] width 22 height 22
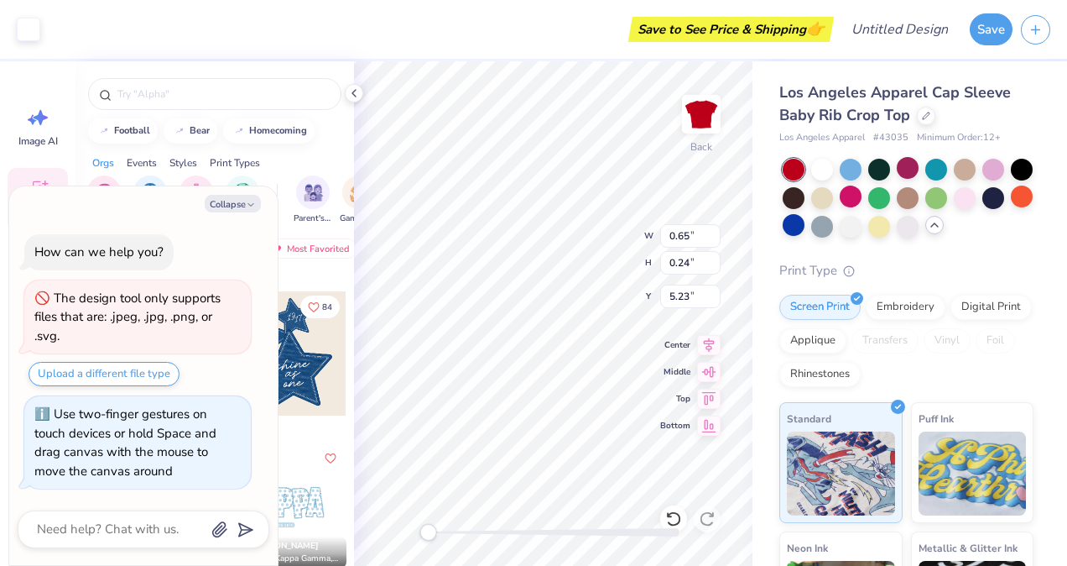
type textarea "x"
type input "0.35"
type input "0.09"
type textarea "x"
type input "5.83"
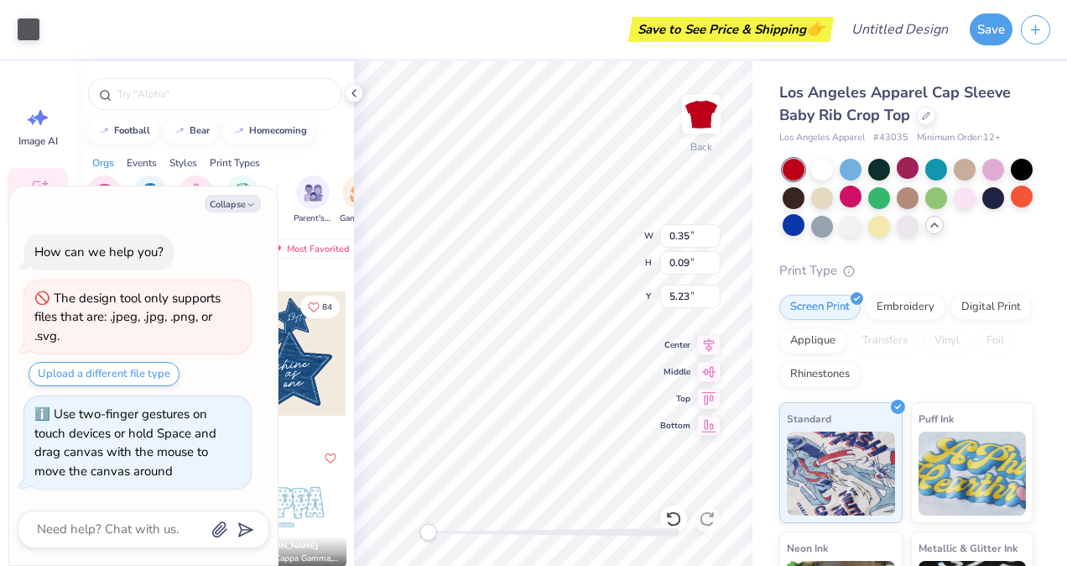
type input "5.18"
type input "1.85"
type textarea "x"
type input "0.62"
type input "0.23"
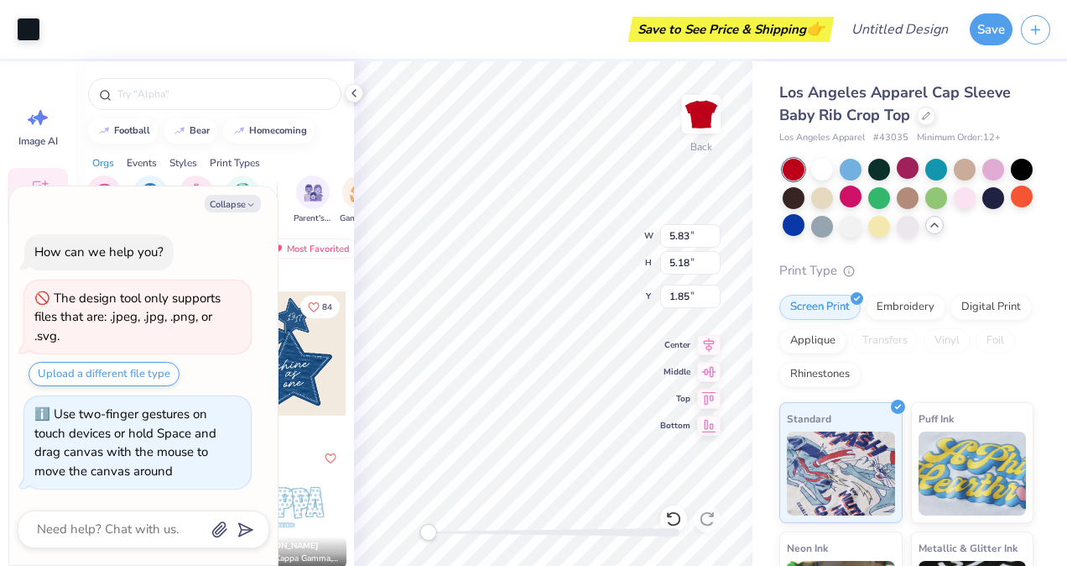
type input "5.18"
type textarea "x"
type input "0.80"
click at [707, 393] on icon at bounding box center [708, 396] width 23 height 20
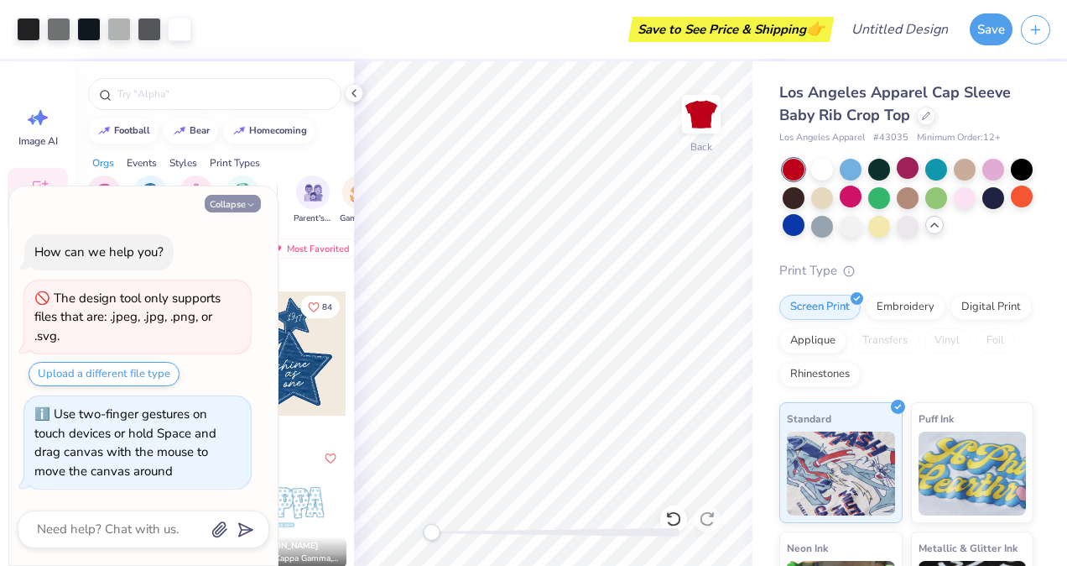
click at [232, 201] on button "Collapse" at bounding box center [233, 204] width 56 height 18
type textarea "x"
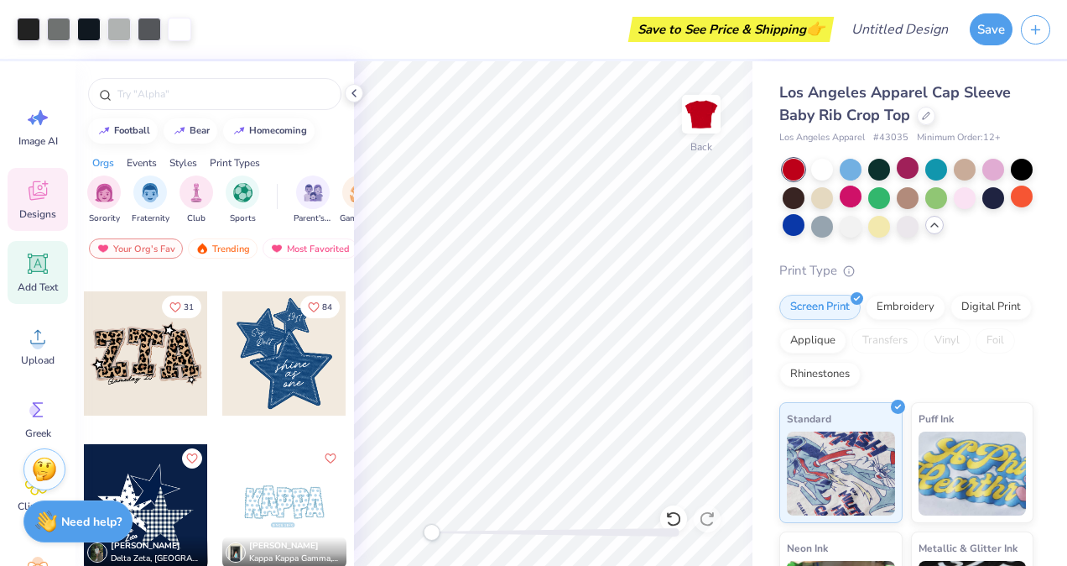
click at [41, 283] on span "Add Text" at bounding box center [38, 286] width 40 height 13
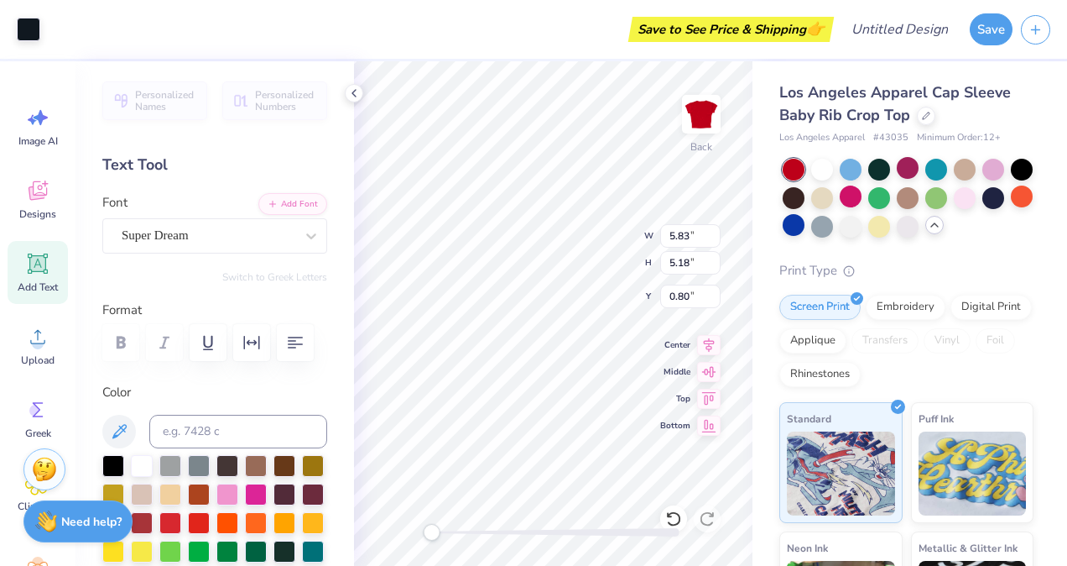
type input "5.83"
type input "5.18"
type input "0.80"
type input "3.58"
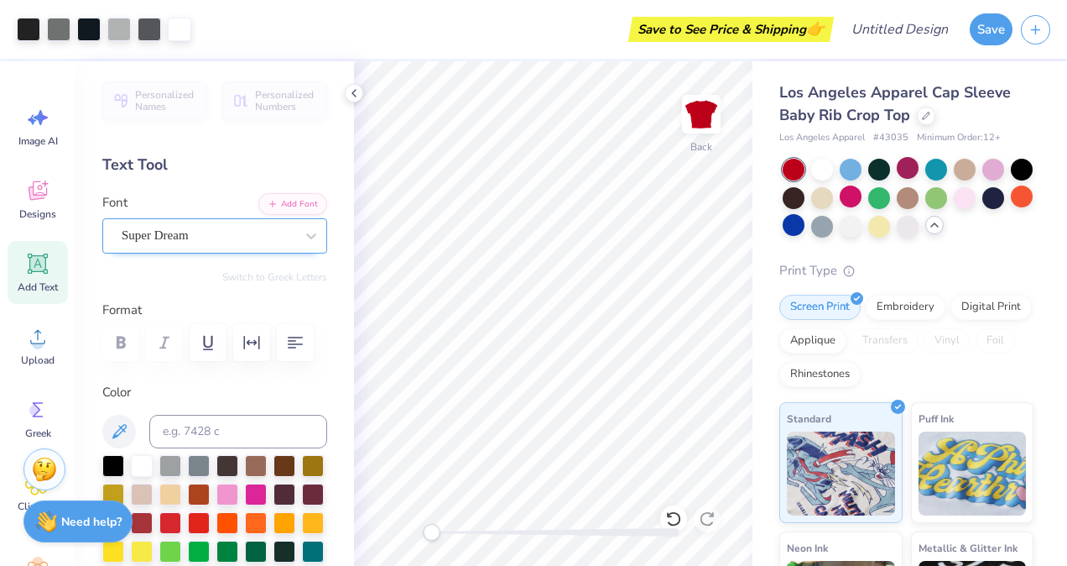
click at [261, 227] on div "Super Dream" at bounding box center [208, 235] width 176 height 26
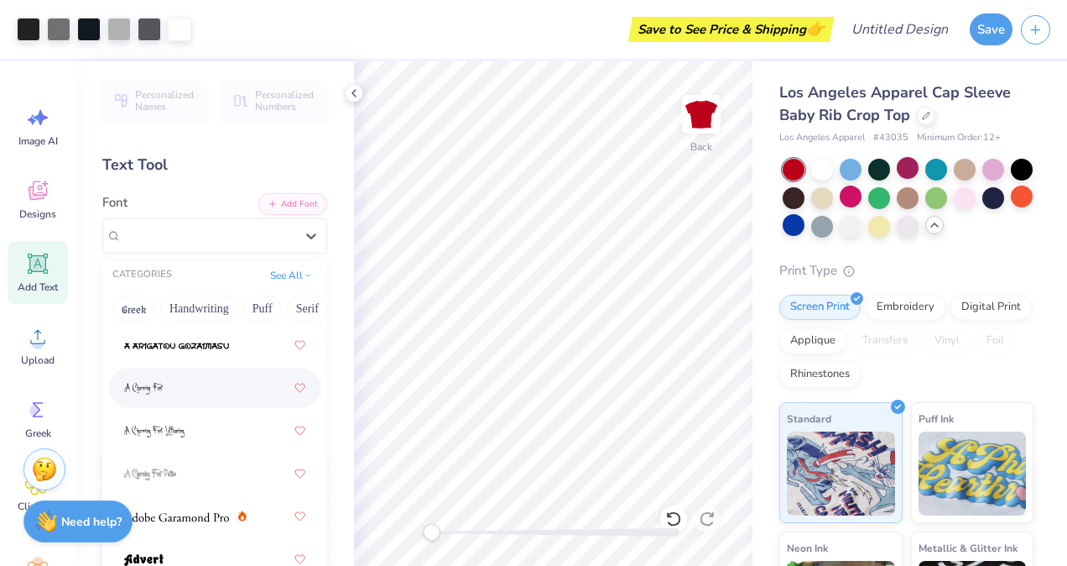
scroll to position [221, 0]
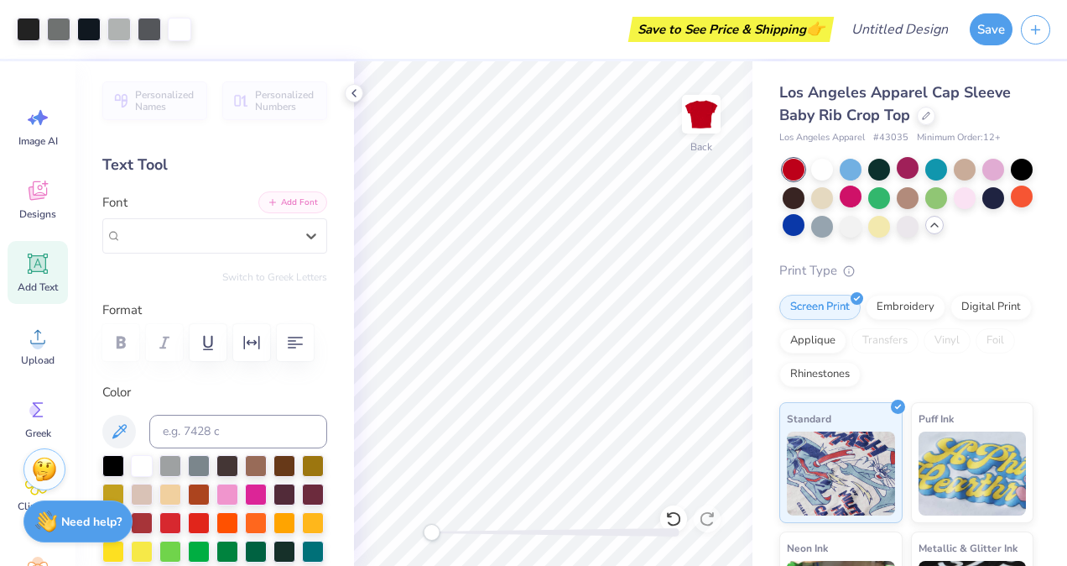
click at [279, 206] on button "Add Font" at bounding box center [292, 202] width 69 height 22
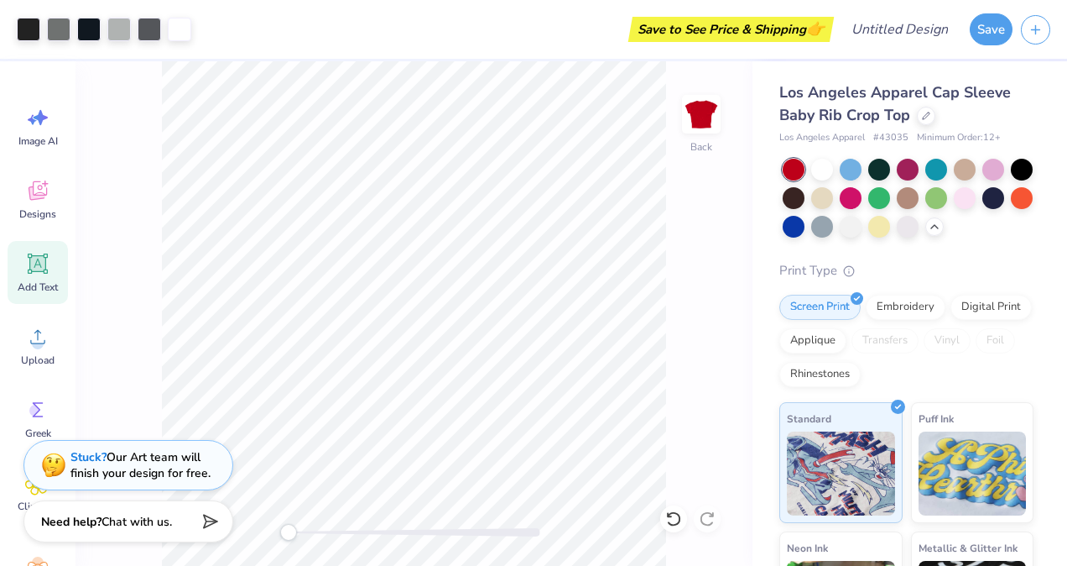
click at [35, 281] on span "Add Text" at bounding box center [38, 286] width 40 height 13
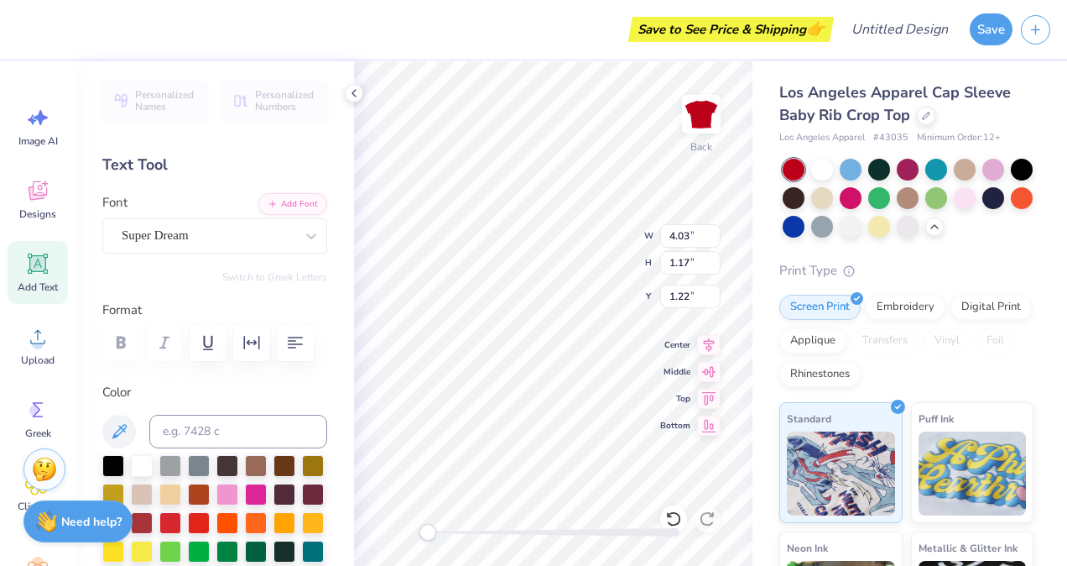
scroll to position [13, 2]
type textarea "T"
type textarea "Sigma - Kappa"
type input "6.97"
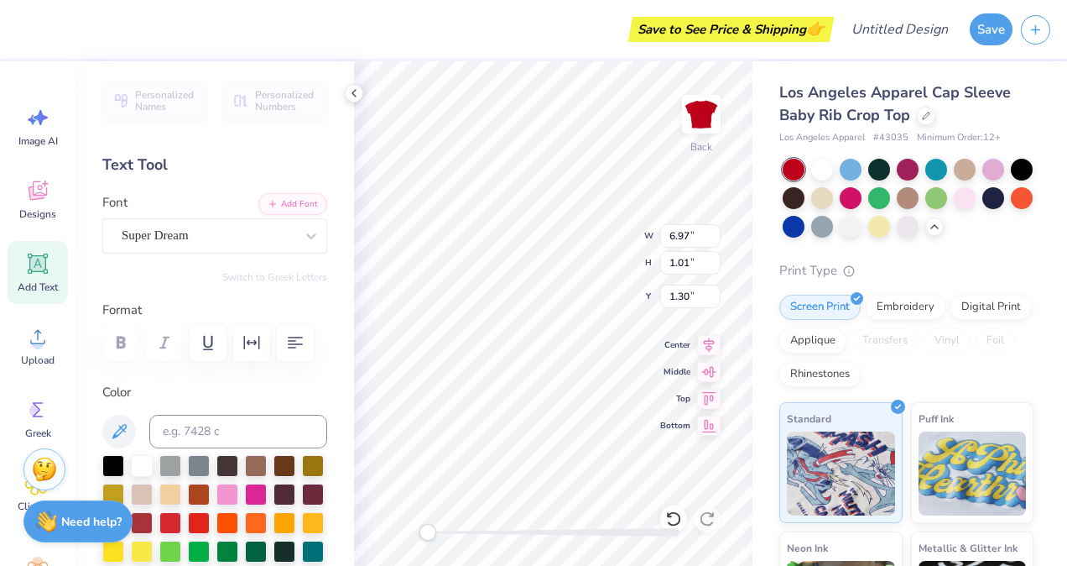
type input "1.01"
type input "1.30"
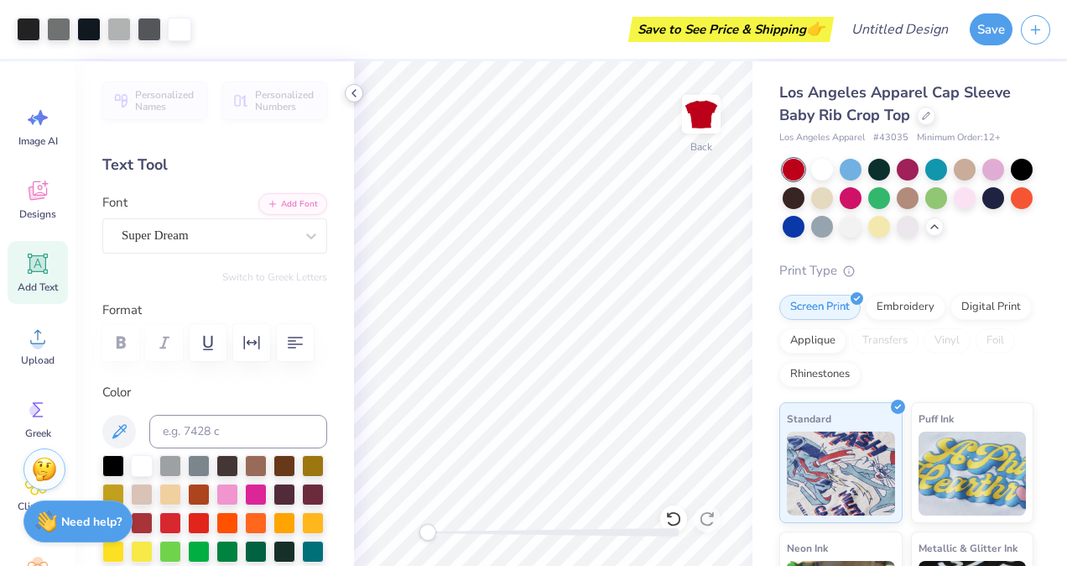
click at [353, 91] on icon at bounding box center [353, 92] width 13 height 13
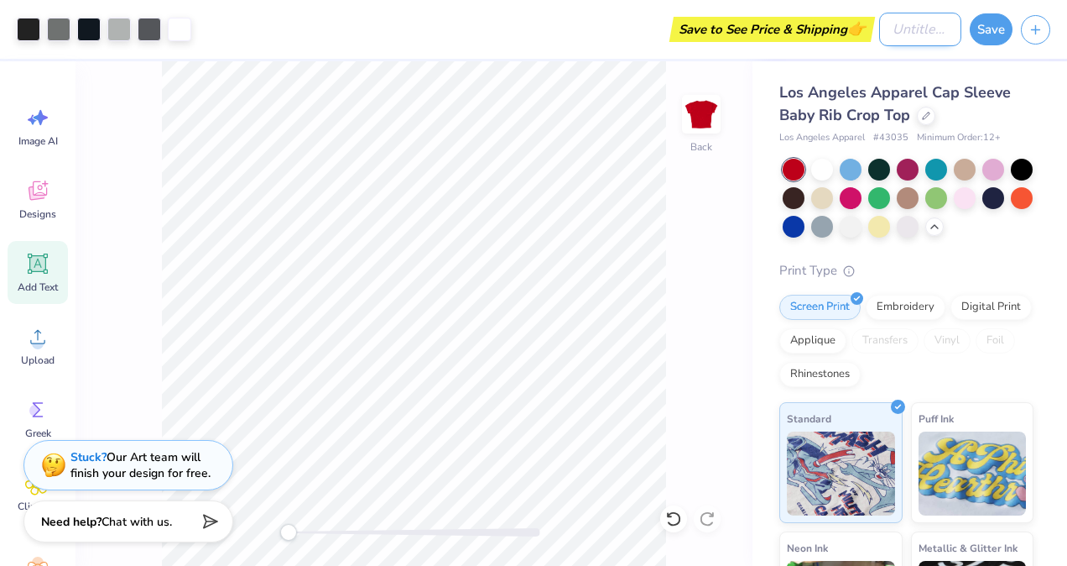
click at [921, 25] on input "Design Title" at bounding box center [920, 30] width 82 height 34
type input "m"
type input "[PERSON_NAME]"
click at [1002, 25] on button "Save" at bounding box center [991, 27] width 43 height 32
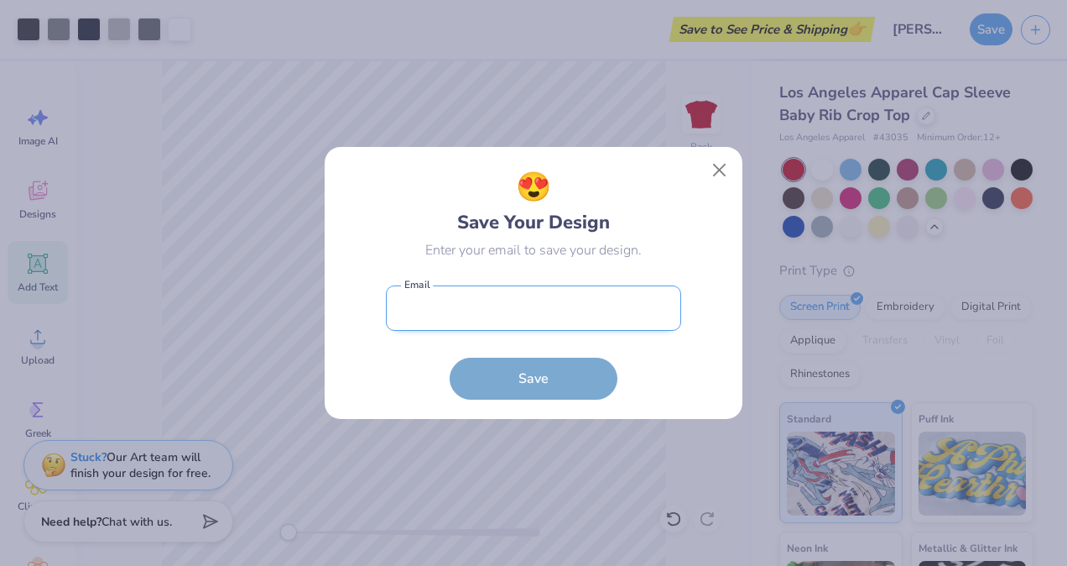
click at [582, 285] on input "email" at bounding box center [533, 308] width 295 height 46
type input "[EMAIL_ADDRESS][DOMAIN_NAME]"
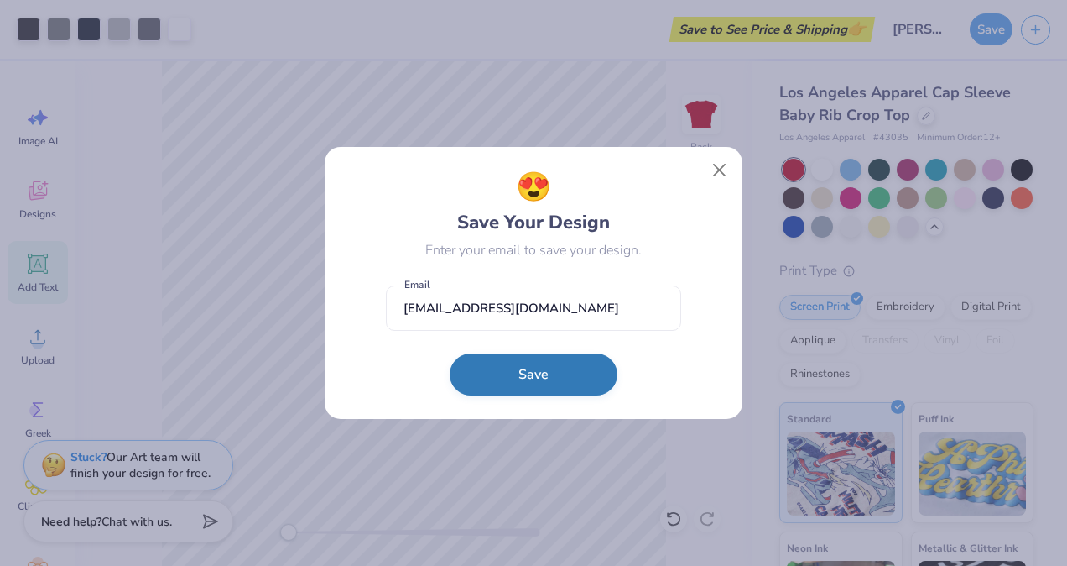
click at [536, 373] on button "Save" at bounding box center [534, 374] width 168 height 42
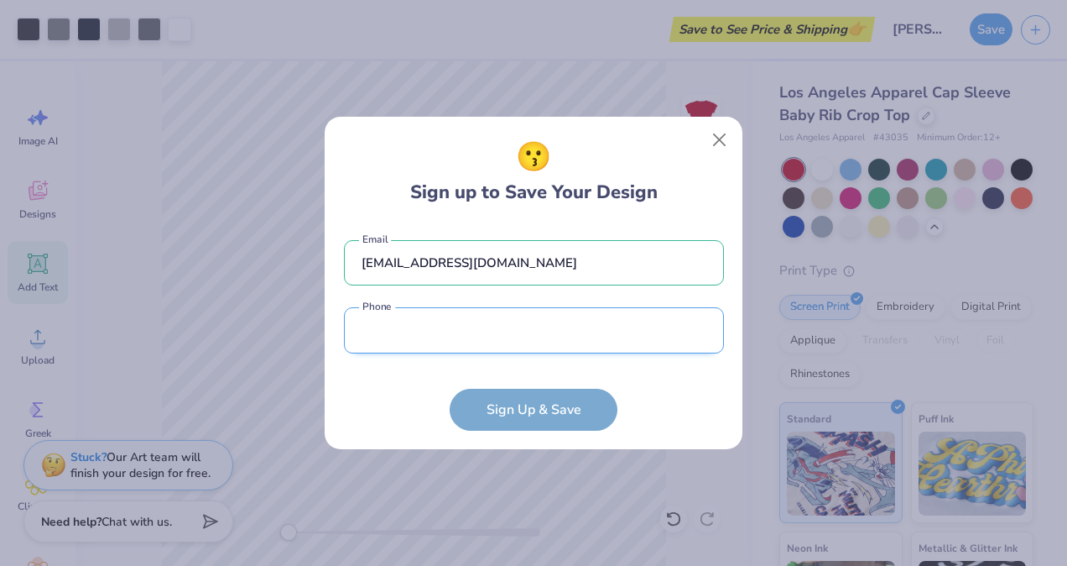
click at [524, 332] on input "tel" at bounding box center [534, 330] width 380 height 46
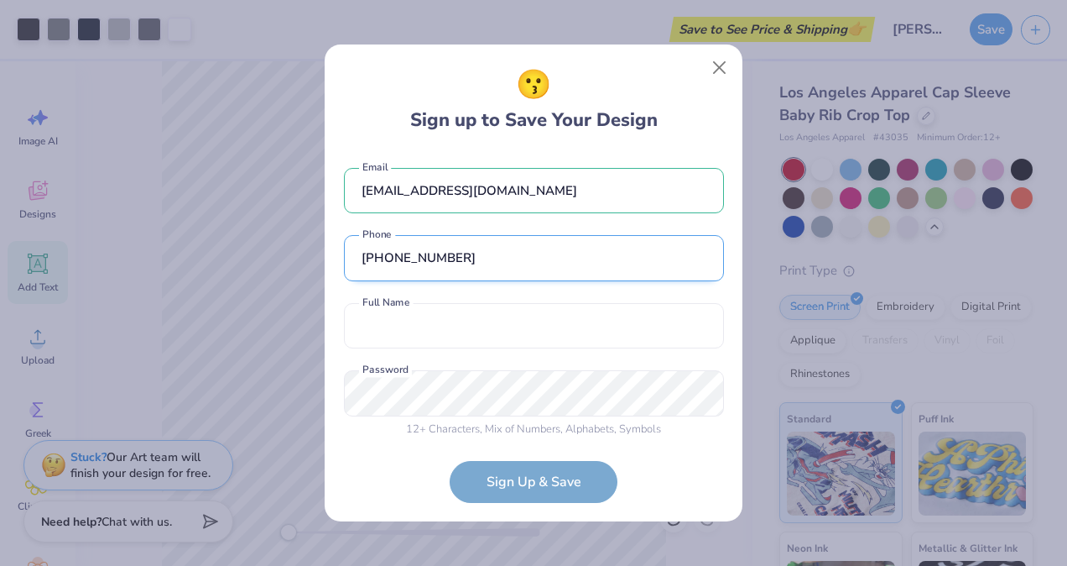
scroll to position [12, 0]
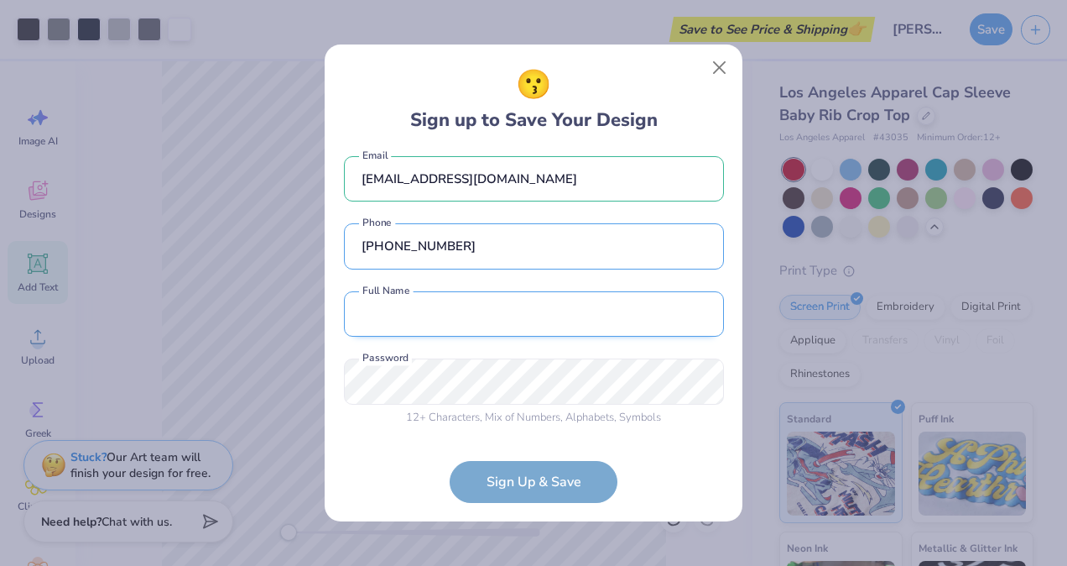
type input "[PHONE_NUMBER]"
click at [529, 319] on input "text" at bounding box center [534, 314] width 380 height 46
type input "[DATE][PERSON_NAME]"
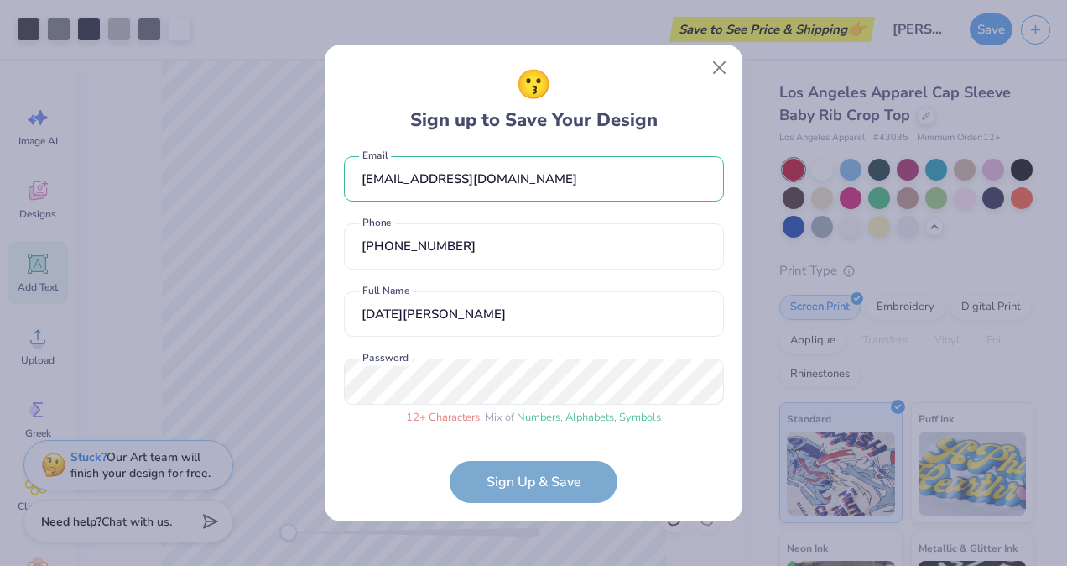
click at [535, 467] on form "[EMAIL_ADDRESS][DOMAIN_NAME] Email [PHONE_NUMBER] Phone [DATE][PERSON_NAME] Ful…" at bounding box center [534, 327] width 380 height 352
click at [528, 482] on form "[EMAIL_ADDRESS][DOMAIN_NAME] Email [PHONE_NUMBER] Phone [DATE][PERSON_NAME] Ful…" at bounding box center [534, 327] width 380 height 352
click at [505, 488] on form "[EMAIL_ADDRESS][DOMAIN_NAME] Email [PHONE_NUMBER] Phone [DATE][PERSON_NAME] Ful…" at bounding box center [534, 327] width 380 height 352
click at [520, 471] on form "[EMAIL_ADDRESS][DOMAIN_NAME] Email [PHONE_NUMBER] Phone [DATE][PERSON_NAME] Ful…" at bounding box center [534, 327] width 380 height 352
click at [514, 484] on form "[EMAIL_ADDRESS][DOMAIN_NAME] Email [PHONE_NUMBER] Phone [DATE][PERSON_NAME] Ful…" at bounding box center [534, 327] width 380 height 352
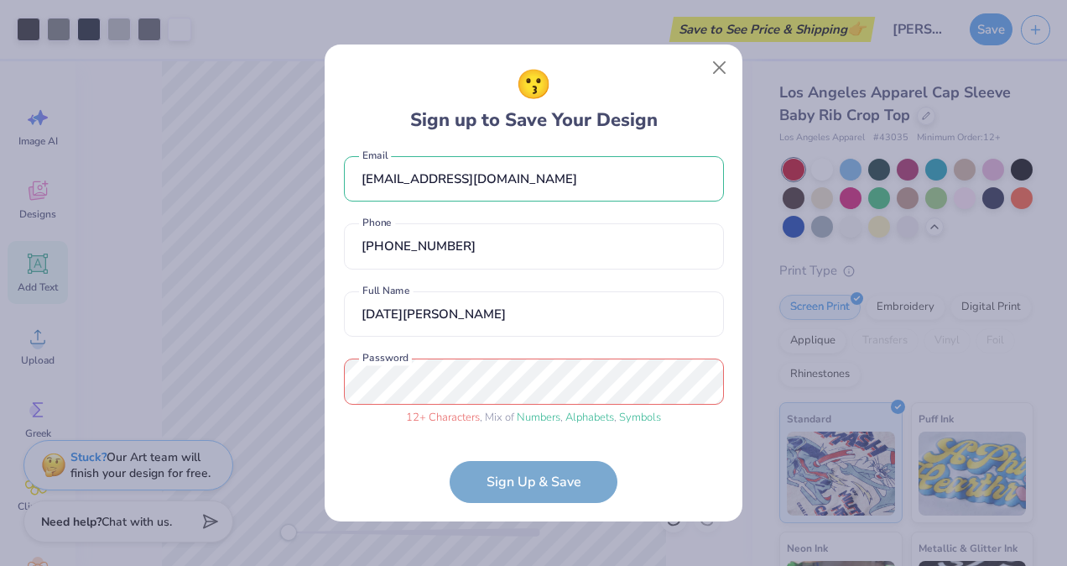
click at [329, 389] on div "😗 Sign up to Save Your Design [EMAIL_ADDRESS][DOMAIN_NAME] Email [PHONE_NUMBER]…" at bounding box center [534, 282] width 418 height 477
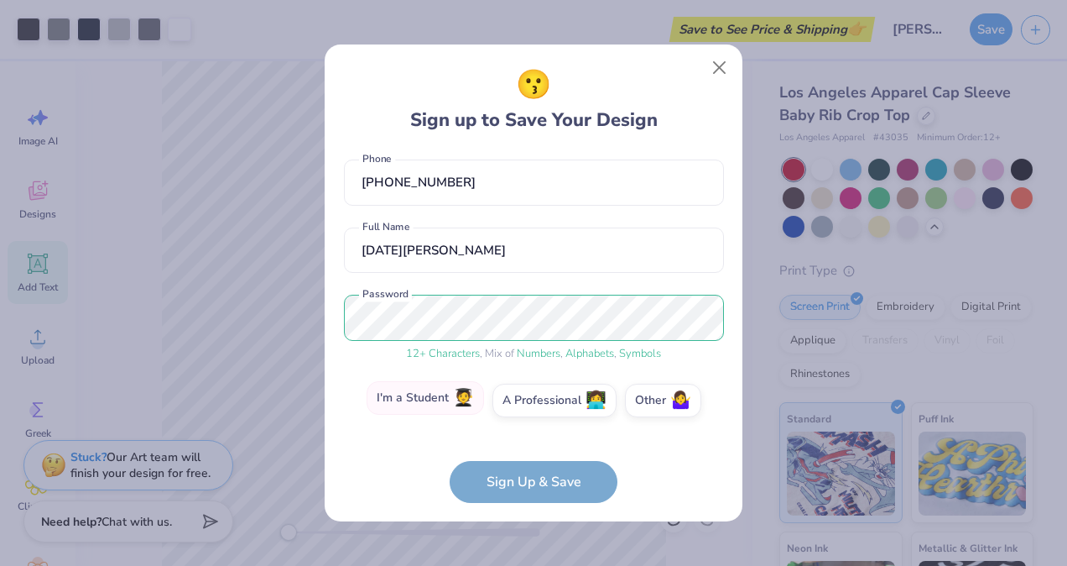
click at [439, 394] on label "I'm a Student 🧑‍🎓" at bounding box center [425, 398] width 117 height 34
click at [529, 475] on input "I'm a Student 🧑‍🎓" at bounding box center [534, 480] width 11 height 11
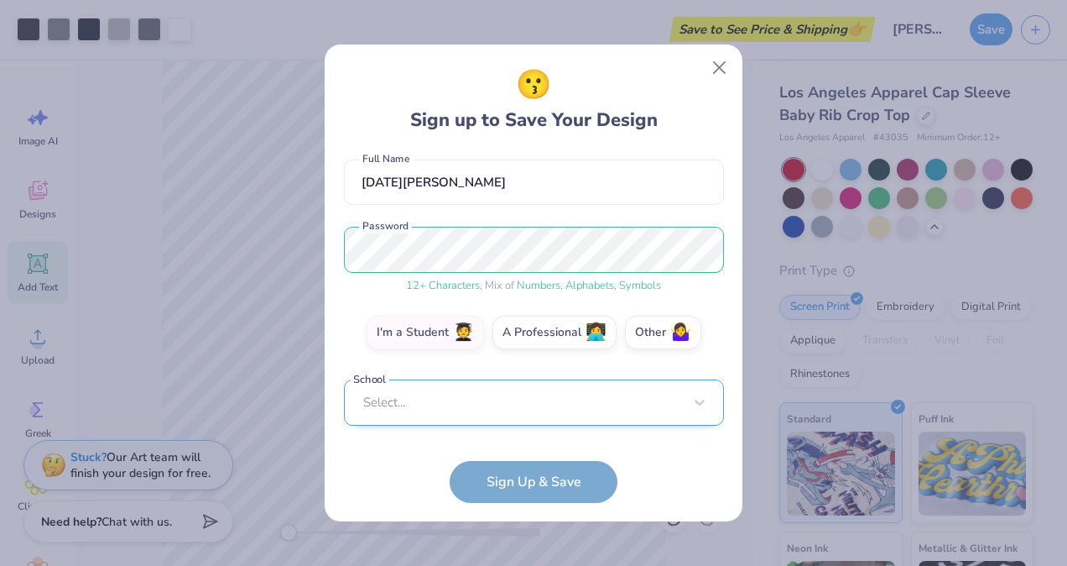
click at [529, 410] on div "Select..." at bounding box center [534, 402] width 380 height 46
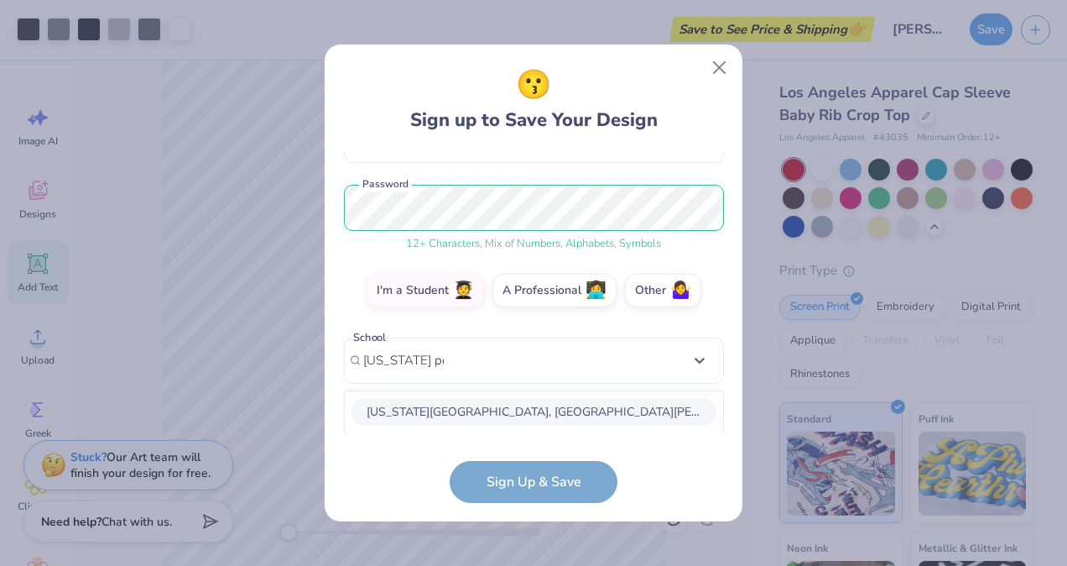
scroll to position [395, 0]
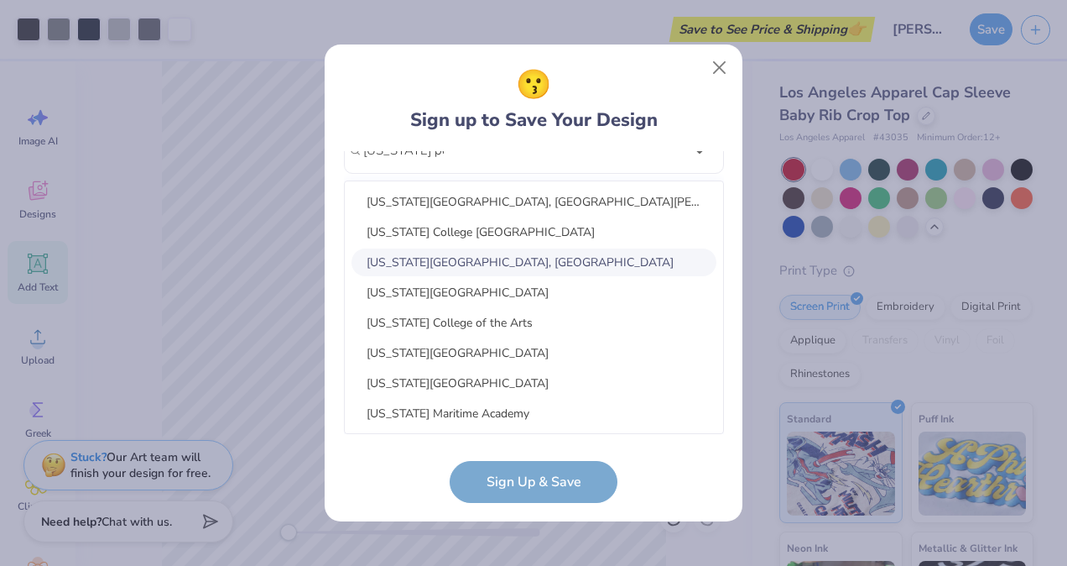
click at [524, 256] on div "[US_STATE][GEOGRAPHIC_DATA], [GEOGRAPHIC_DATA]" at bounding box center [534, 262] width 365 height 28
type input "[US_STATE] poly"
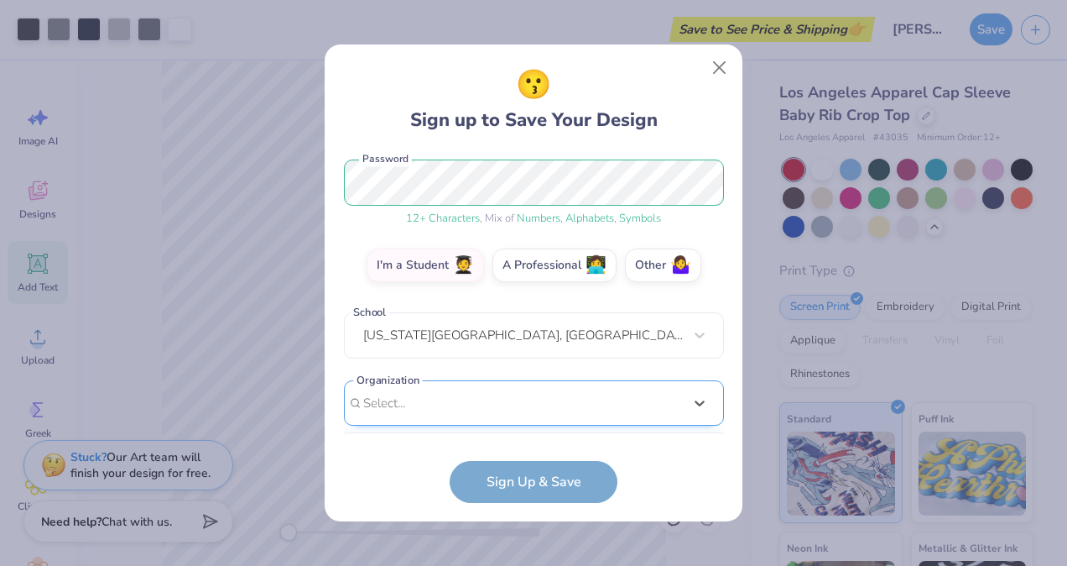
click at [538, 419] on div "[EMAIL_ADDRESS][DOMAIN_NAME] Email [PHONE_NUMBER] Phone [DATE] [PERSON_NAME] Fu…" at bounding box center [534, 292] width 380 height 283
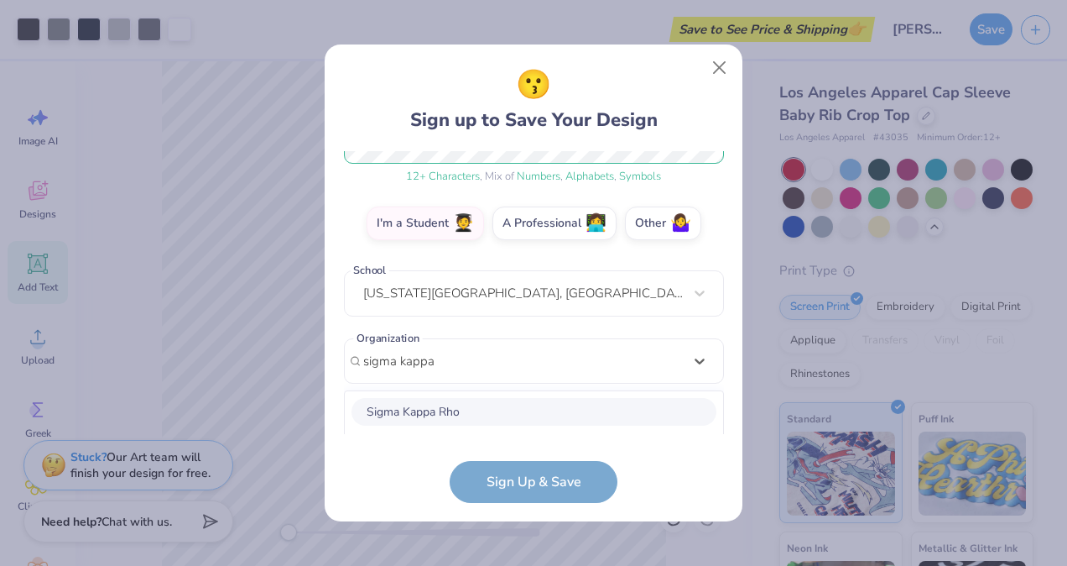
scroll to position [462, 0]
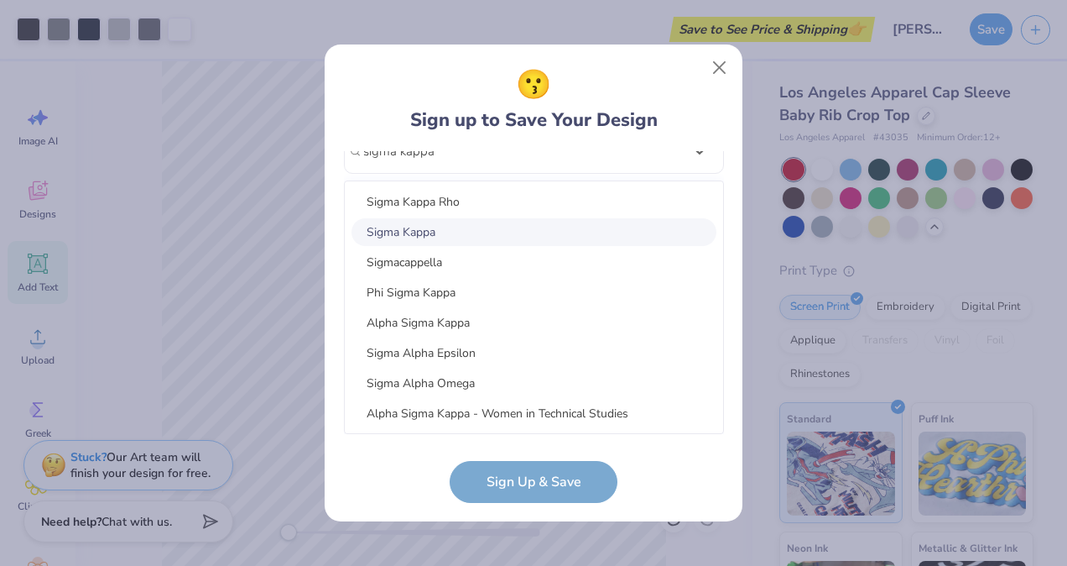
click at [498, 237] on div "Sigma Kappa" at bounding box center [534, 232] width 365 height 28
type input "sigma kappa"
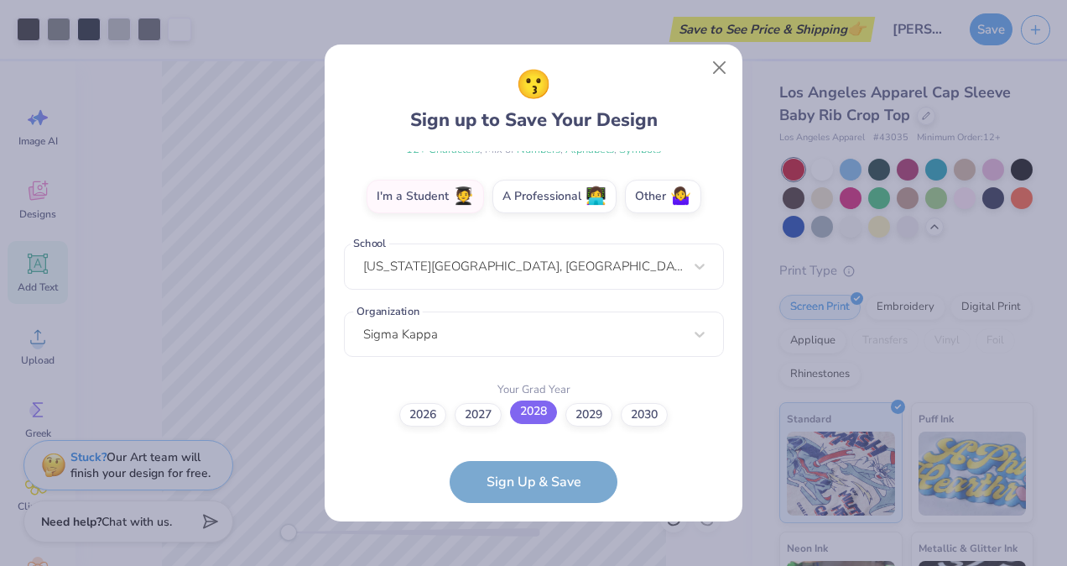
click at [523, 416] on label "2028" at bounding box center [533, 411] width 47 height 23
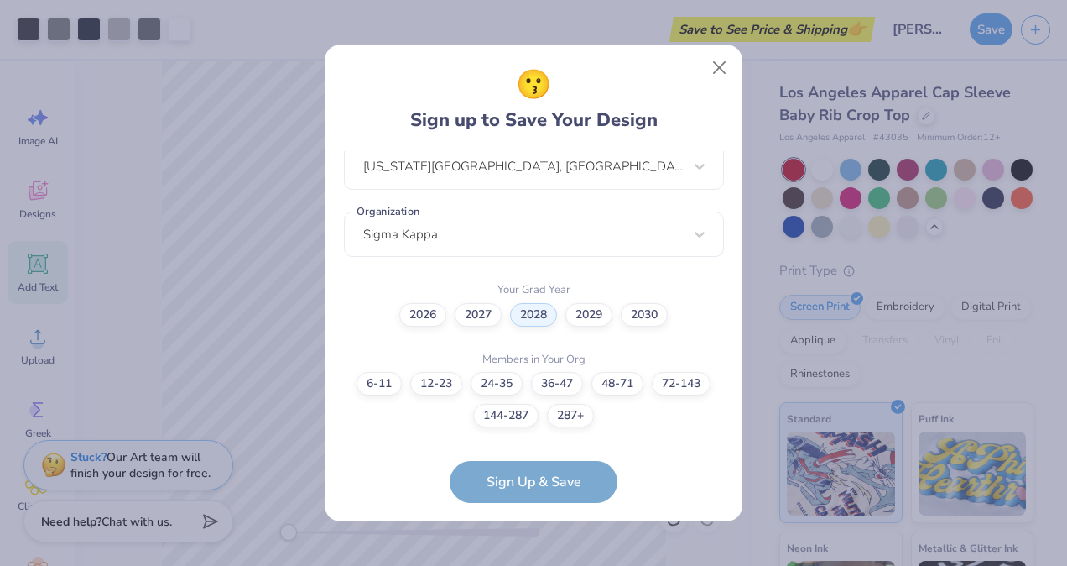
drag, startPoint x: 514, startPoint y: 492, endPoint x: 384, endPoint y: 451, distance: 136.2
click at [384, 451] on form "[EMAIL_ADDRESS][DOMAIN_NAME] Email [PHONE_NUMBER] Phone [DATE][PERSON_NAME] Ful…" at bounding box center [534, 327] width 380 height 352
drag, startPoint x: 384, startPoint y: 451, endPoint x: 389, endPoint y: 464, distance: 13.3
click at [389, 464] on form "[EMAIL_ADDRESS][DOMAIN_NAME] Email [PHONE_NUMBER] Phone [DATE][PERSON_NAME] Ful…" at bounding box center [534, 327] width 380 height 352
click at [498, 377] on label "24-35" at bounding box center [497, 380] width 52 height 23
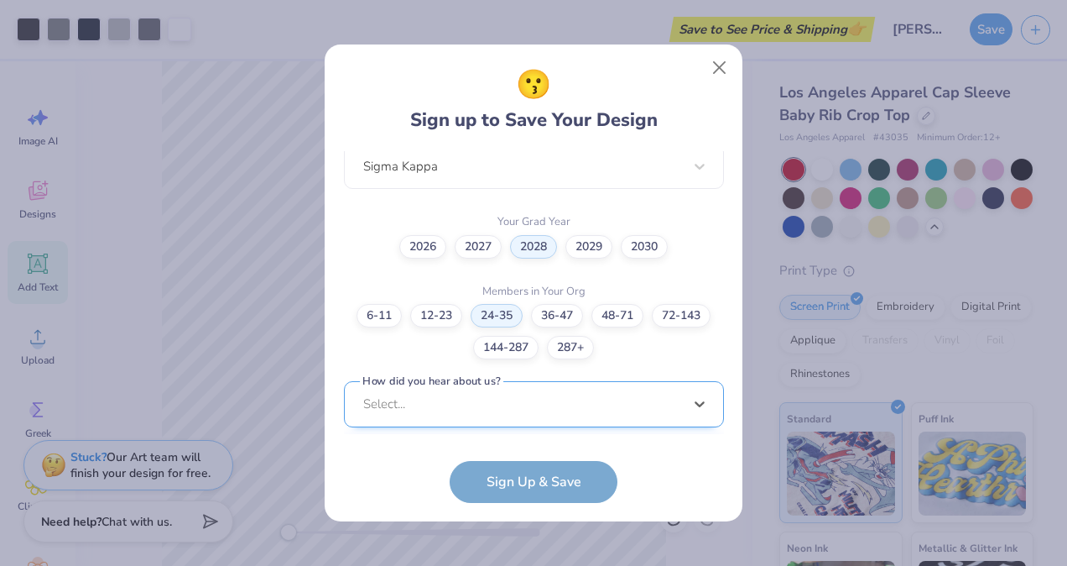
scroll to position [699, 0]
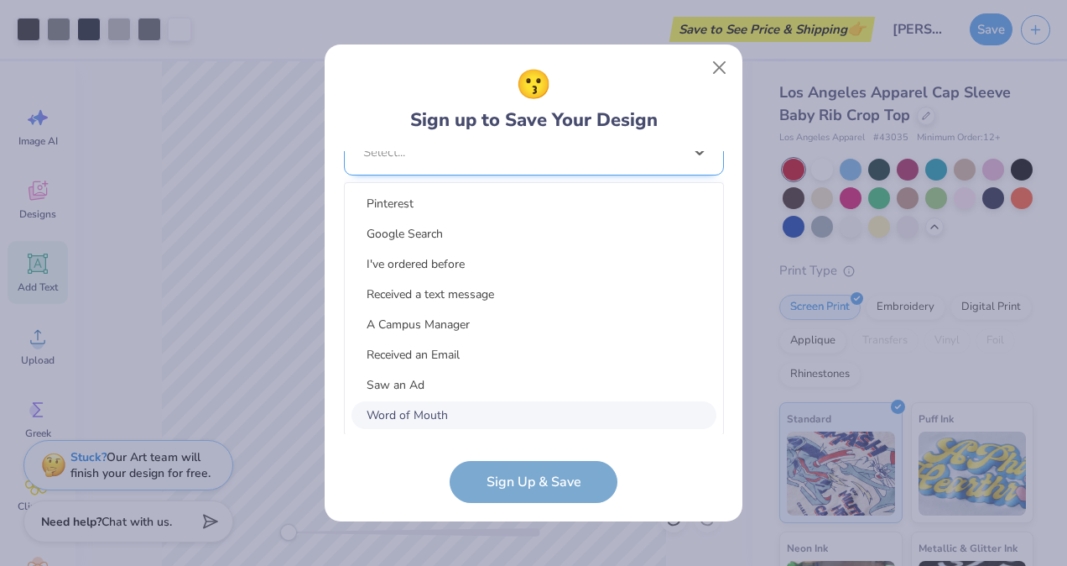
click at [500, 395] on div "option Word of Mouth focused, 8 of 15. 15 results available. Use Up and Down to…" at bounding box center [534, 282] width 380 height 306
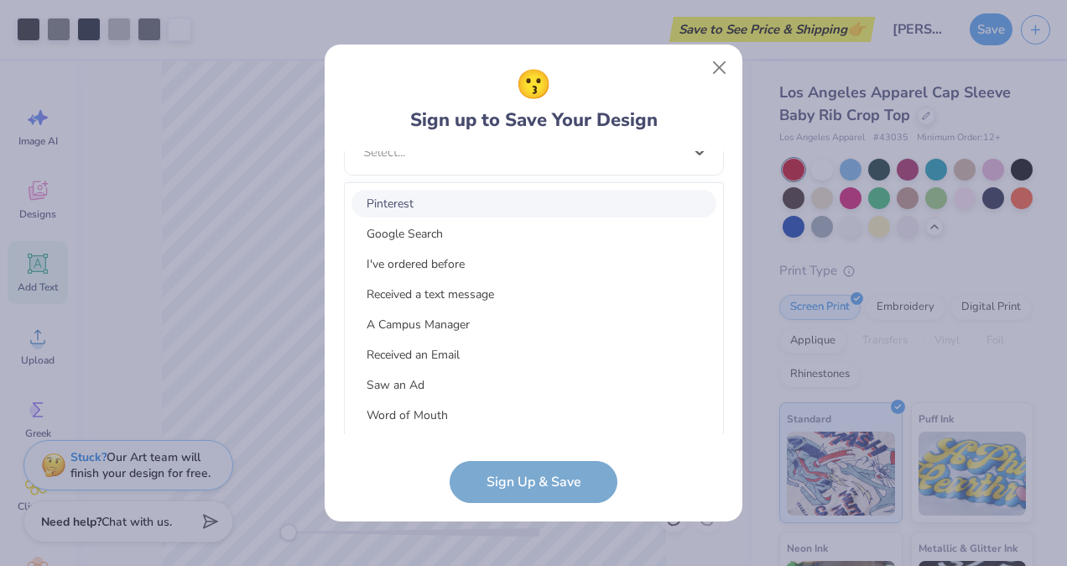
click at [521, 211] on div "Pinterest" at bounding box center [534, 204] width 365 height 28
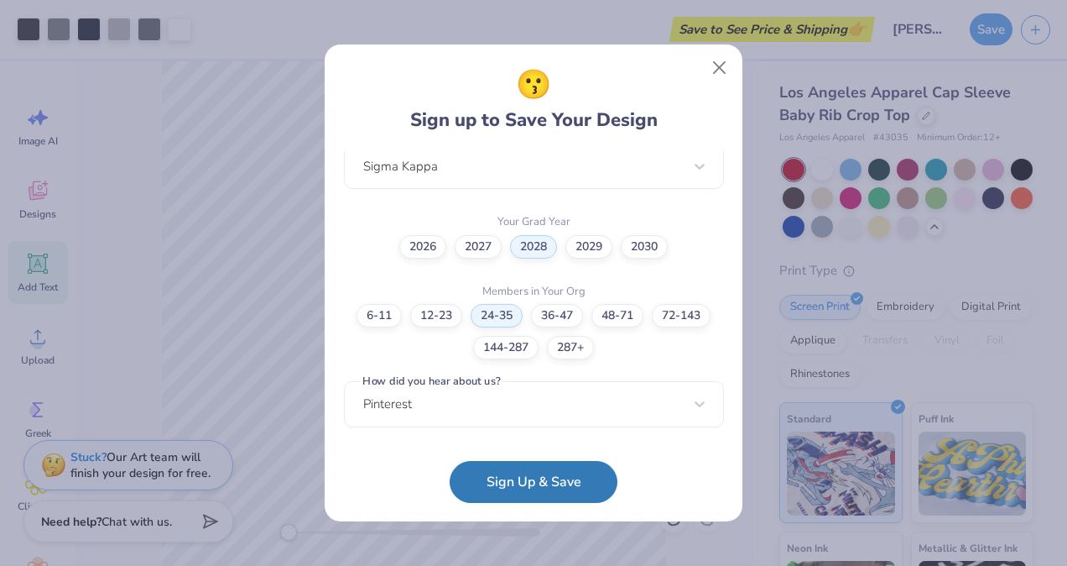
scroll to position [446, 0]
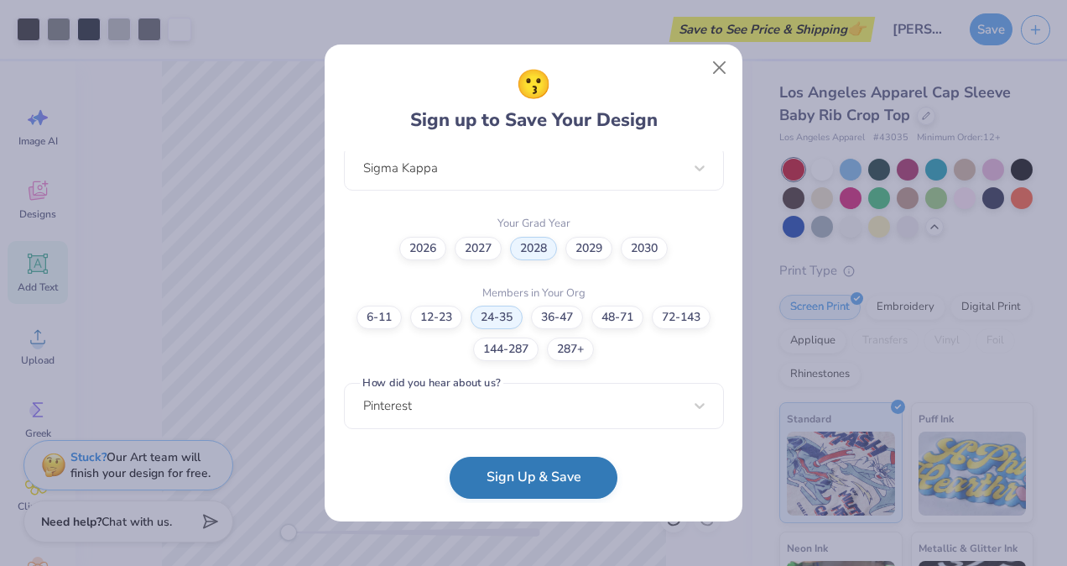
click at [535, 480] on button "Sign Up & Save" at bounding box center [534, 477] width 168 height 42
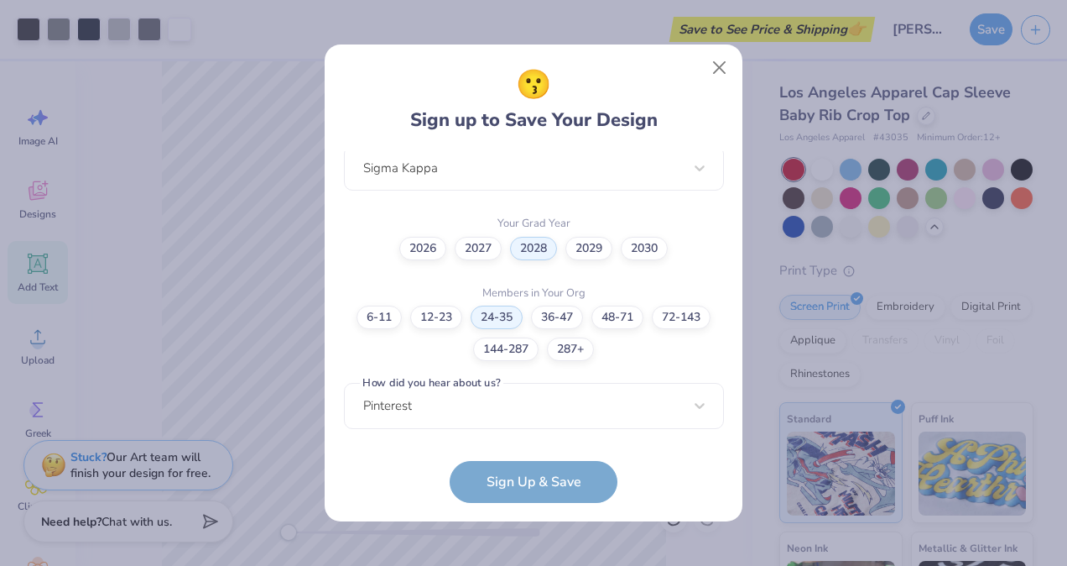
click at [525, 475] on form "[EMAIL_ADDRESS][DOMAIN_NAME] Email [PHONE_NUMBER] Phone [DATE] [PERSON_NAME] Fu…" at bounding box center [534, 327] width 380 height 352
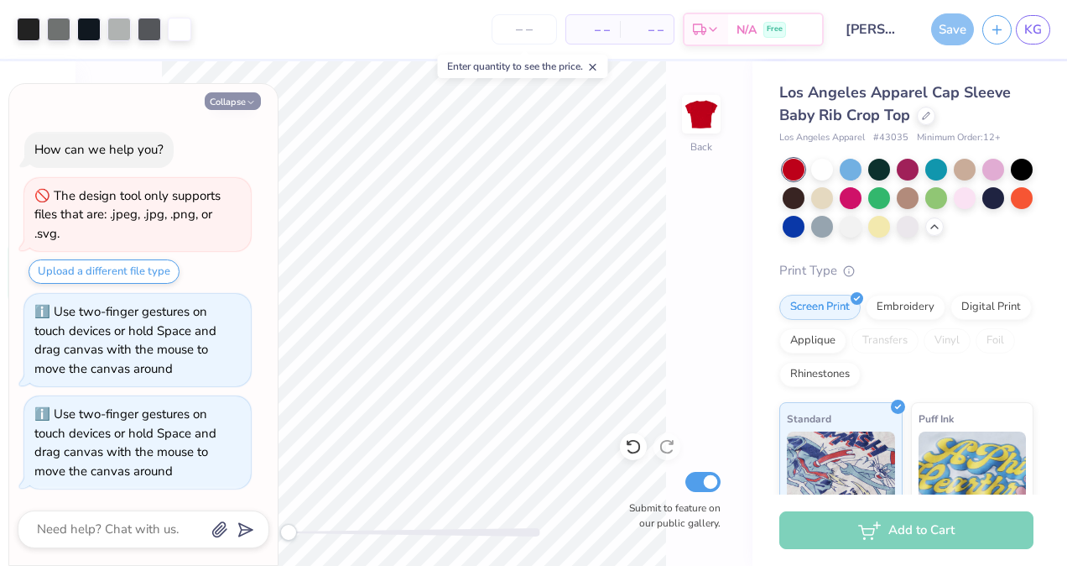
click at [229, 98] on button "Collapse" at bounding box center [233, 101] width 56 height 18
type textarea "x"
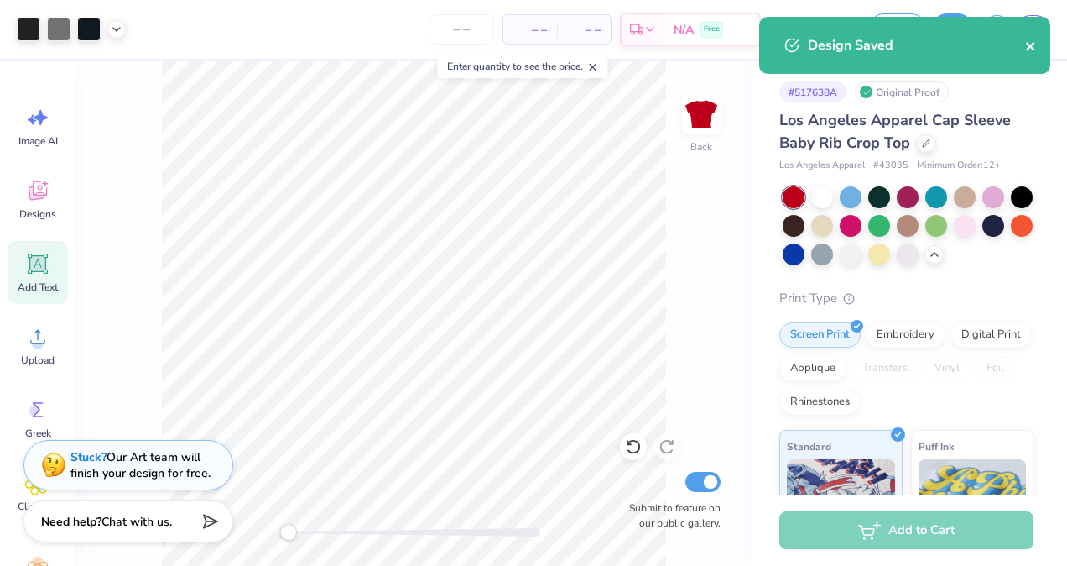
click at [1028, 42] on icon "close" at bounding box center [1031, 45] width 12 height 13
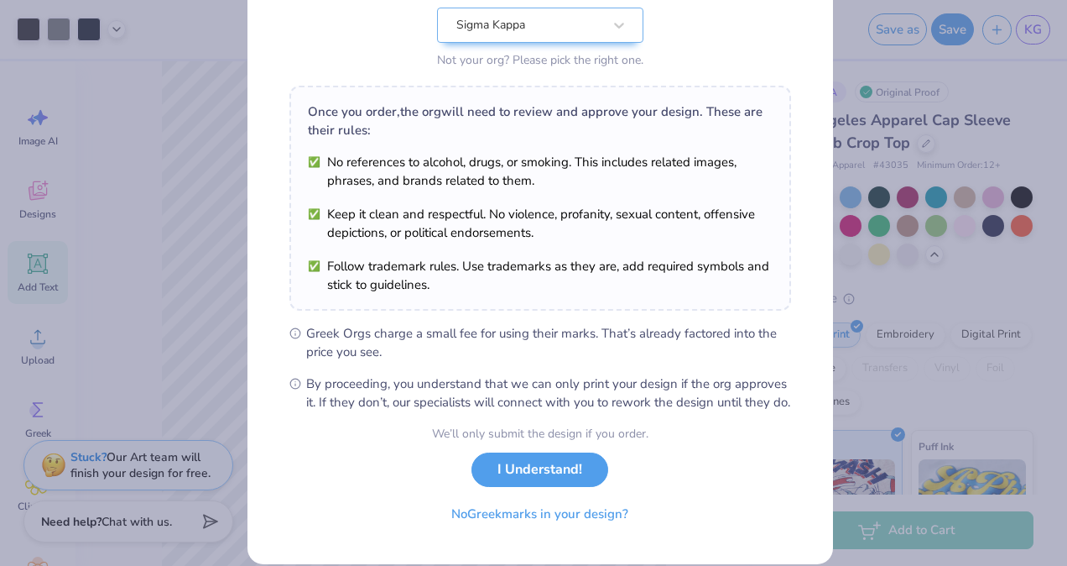
scroll to position [180, 0]
click at [533, 483] on button "I Understand!" at bounding box center [540, 466] width 137 height 34
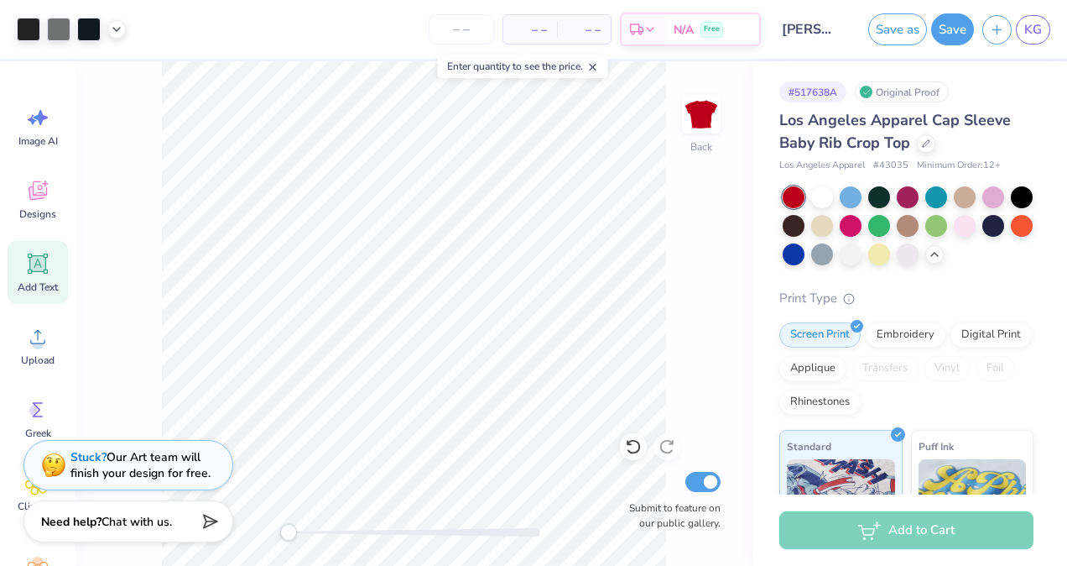
scroll to position [23, 0]
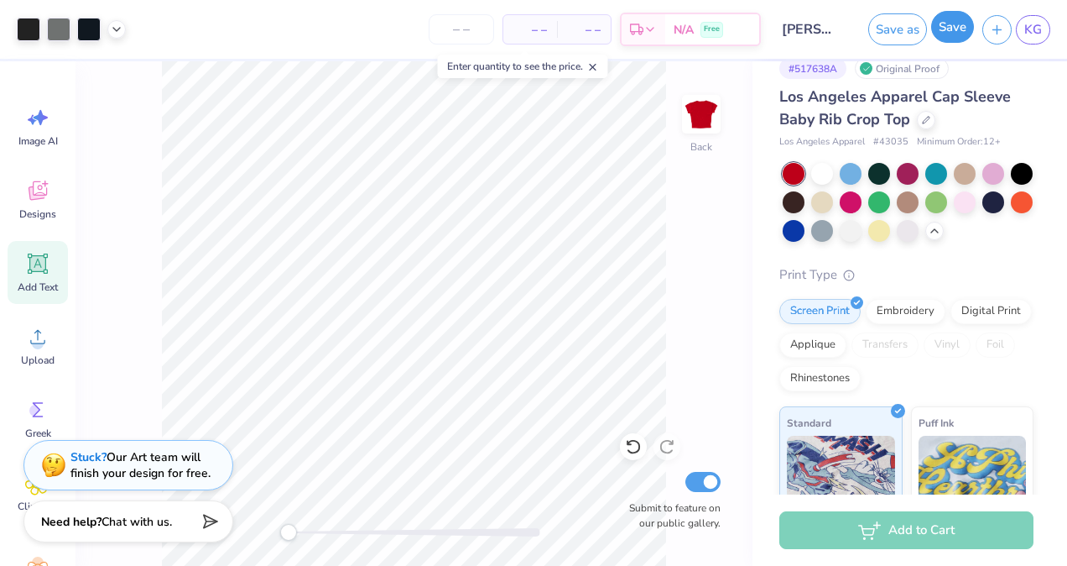
click at [948, 36] on button "Save" at bounding box center [952, 27] width 43 height 32
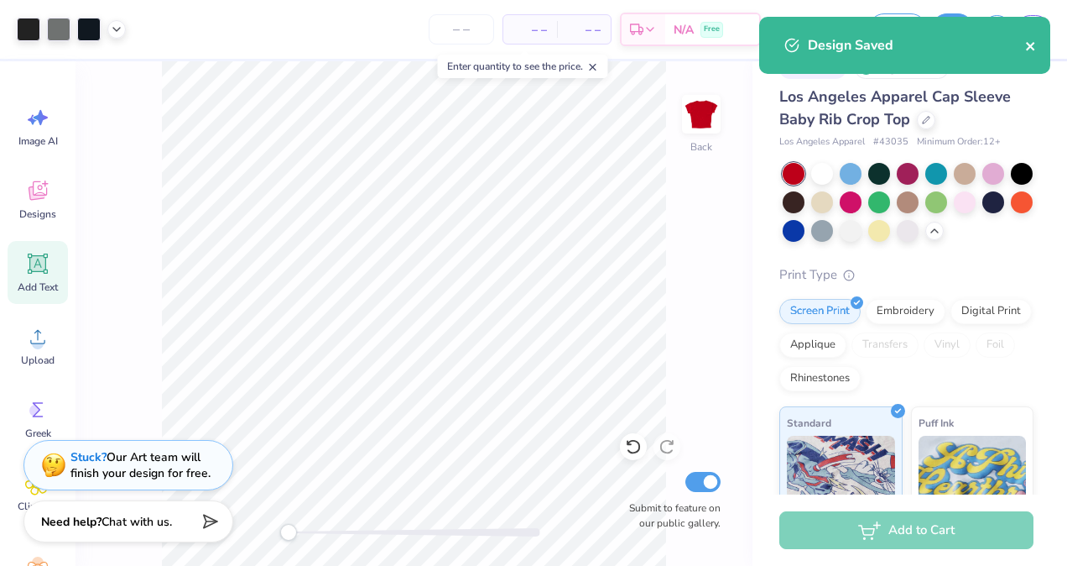
click at [1032, 49] on icon "close" at bounding box center [1030, 46] width 8 height 8
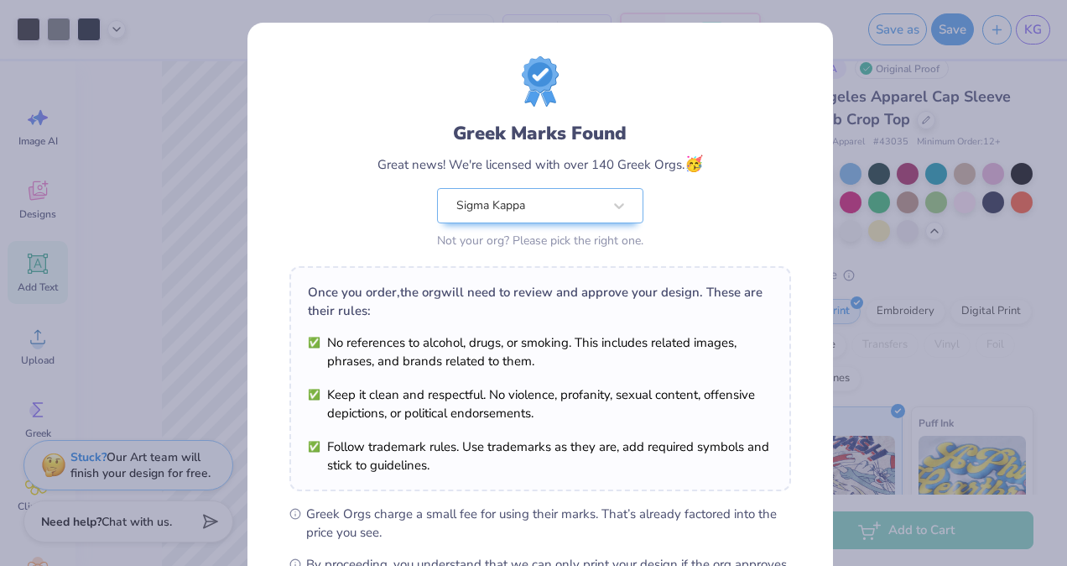
click at [1002, 34] on div "Greek Marks Found Great news! We're licensed with over 140 Greek Orgs. 🥳 Sigma …" at bounding box center [533, 283] width 1067 height 566
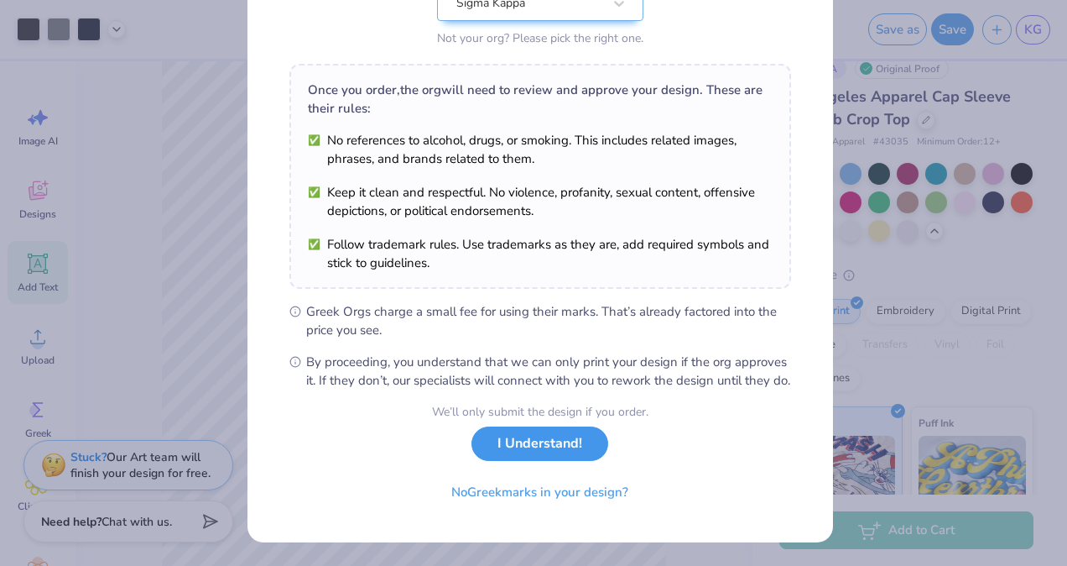
click at [544, 456] on button "I Understand!" at bounding box center [540, 443] width 137 height 34
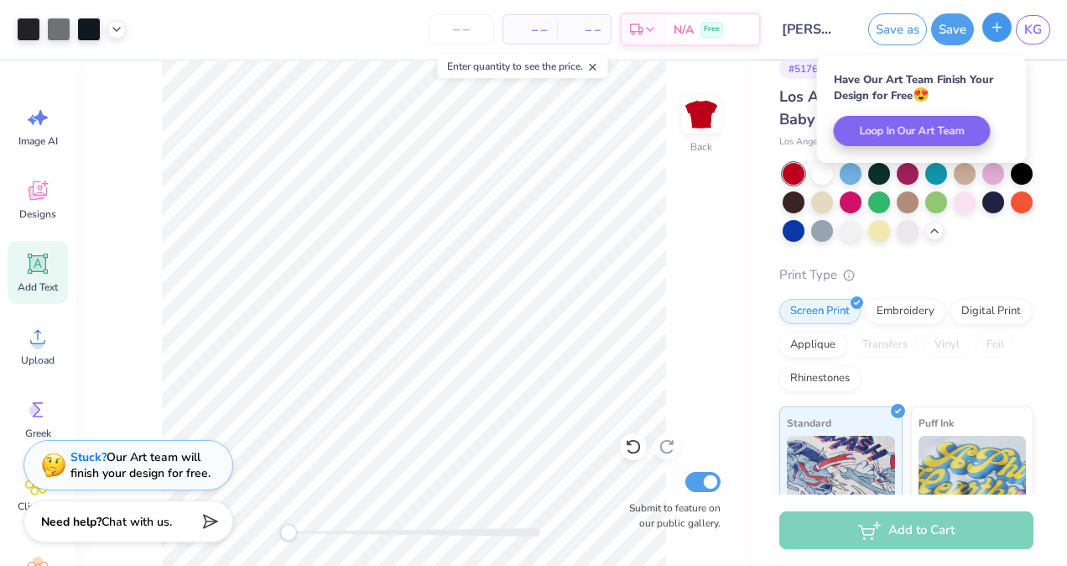
click at [1001, 20] on icon "button" at bounding box center [997, 27] width 14 height 14
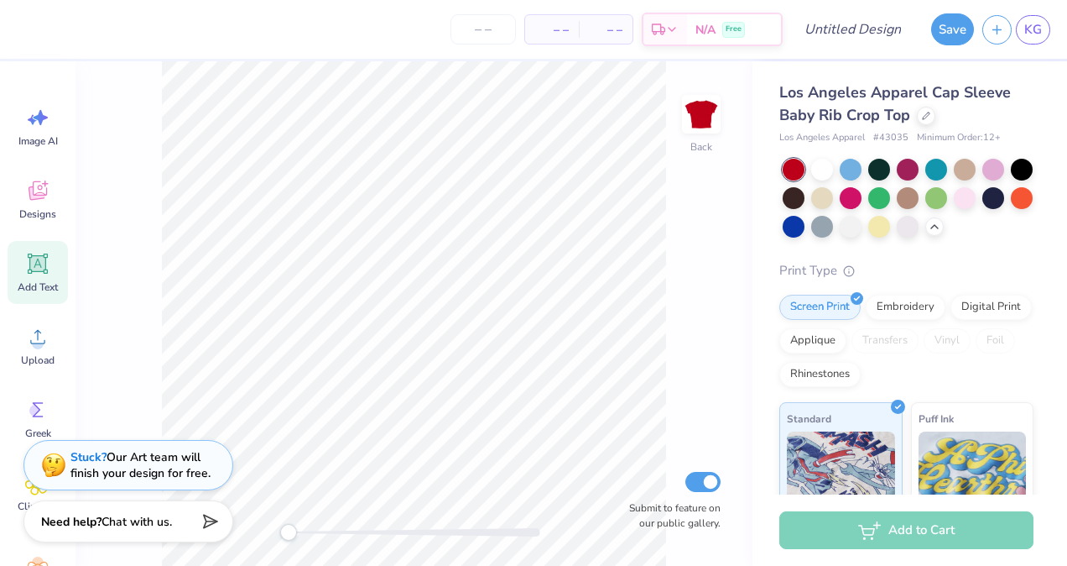
click at [0, 252] on html "– – Per Item – – Total Est. Delivery N/A Free Design Title Save KG Image AI Des…" at bounding box center [533, 283] width 1067 height 566
click at [691, 25] on div "N/A Free" at bounding box center [734, 32] width 94 height 30
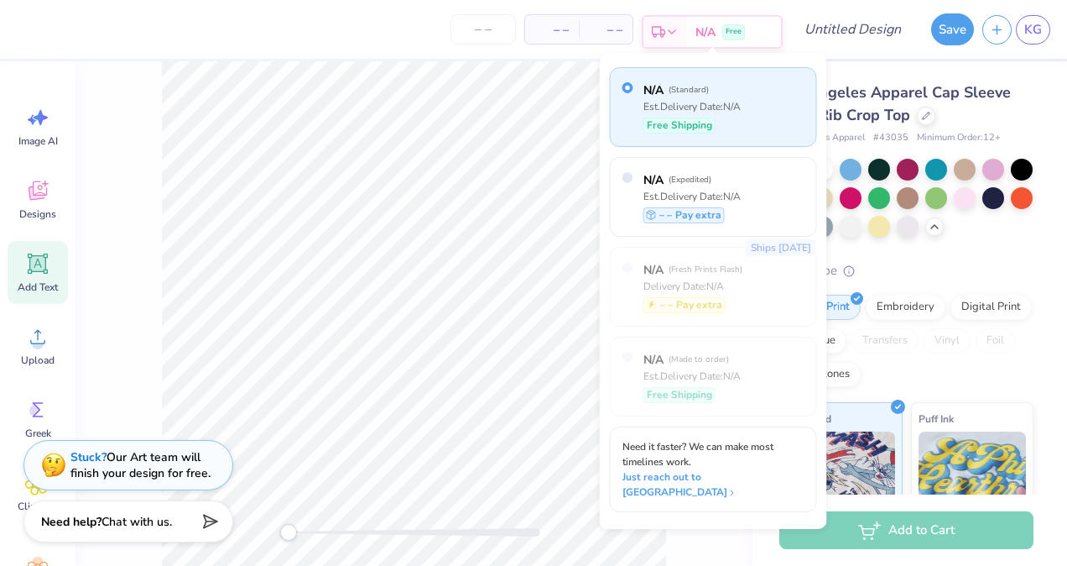
click at [691, 28] on div "N/A Free" at bounding box center [734, 32] width 94 height 30
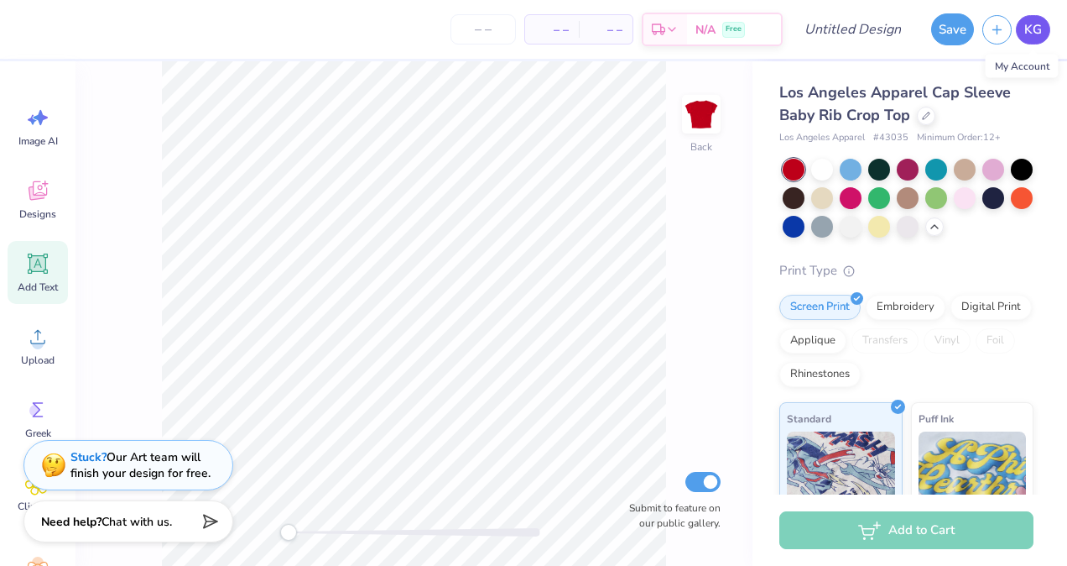
click at [1036, 39] on link "KG" at bounding box center [1033, 29] width 34 height 29
